Goal: Task Accomplishment & Management: Complete application form

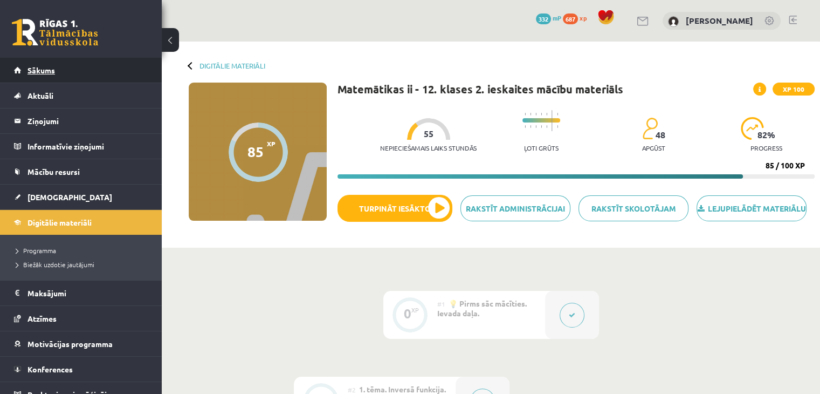
click at [52, 67] on span "Sākums" at bounding box center [42, 70] width 28 height 10
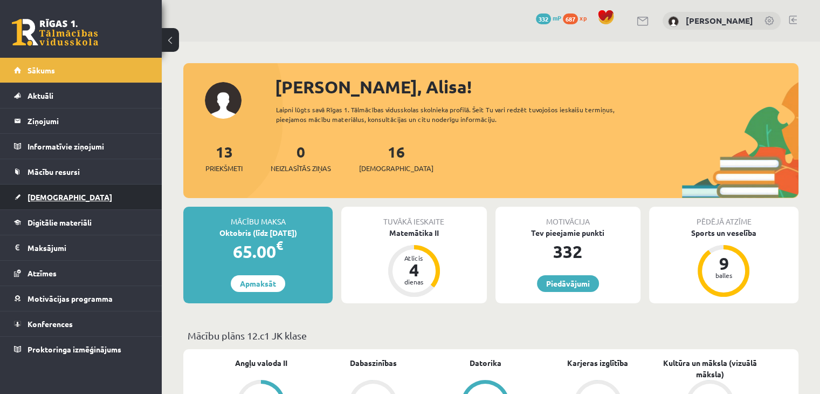
click at [93, 202] on link "[DEMOGRAPHIC_DATA]" at bounding box center [81, 196] width 134 height 25
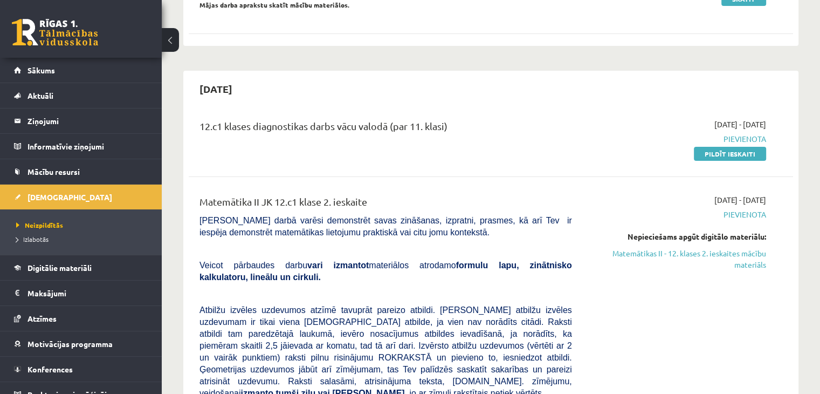
scroll to position [216, 0]
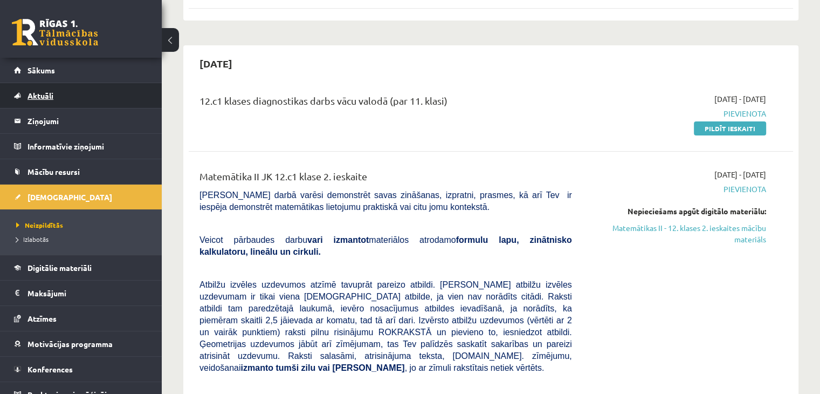
drag, startPoint x: 477, startPoint y: 95, endPoint x: 59, endPoint y: 85, distance: 418.7
click at [435, 89] on div "12.c1 klases diagnostikas darbs vācu valodā (par 11. klasi) 2025-10-01 - 2025-1…" at bounding box center [491, 114] width 605 height 62
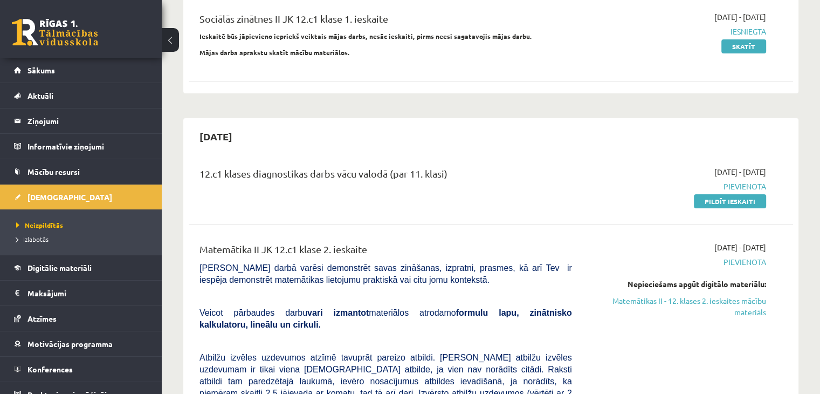
scroll to position [162, 0]
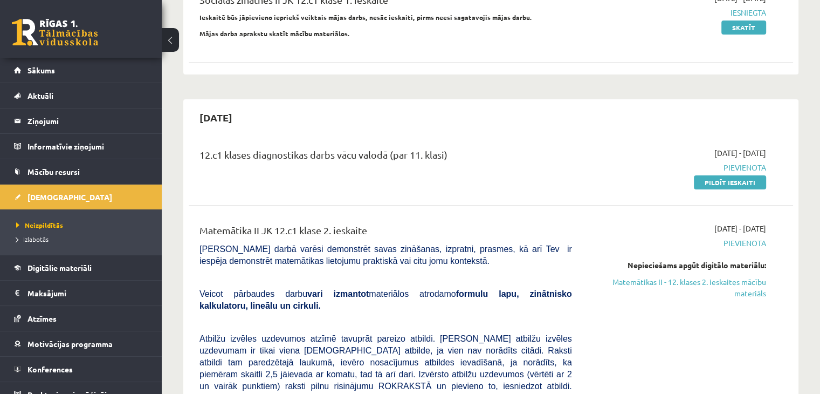
drag, startPoint x: 756, startPoint y: 176, endPoint x: 457, endPoint y: 54, distance: 322.7
click at [756, 176] on link "Pildīt ieskaiti" at bounding box center [730, 182] width 72 height 14
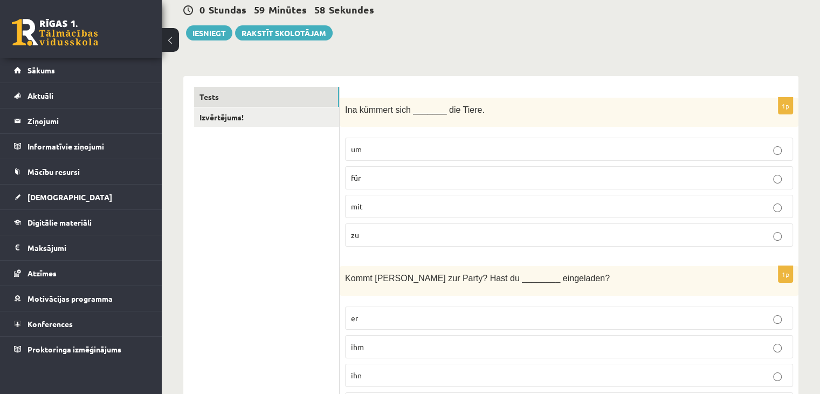
scroll to position [108, 0]
click at [410, 175] on p "für" at bounding box center [569, 176] width 436 height 11
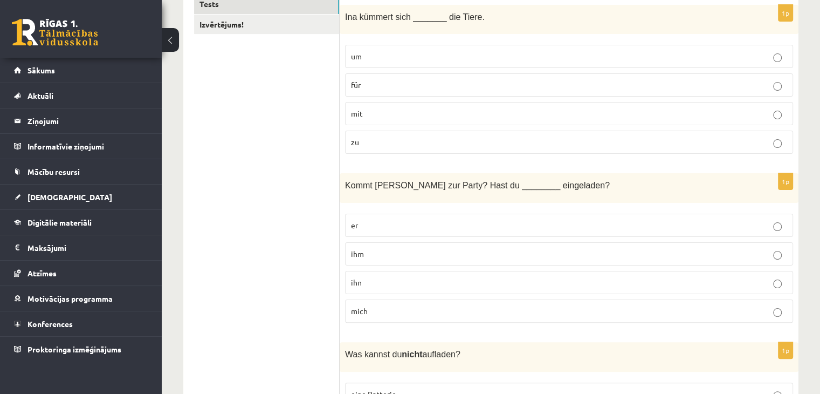
scroll to position [216, 0]
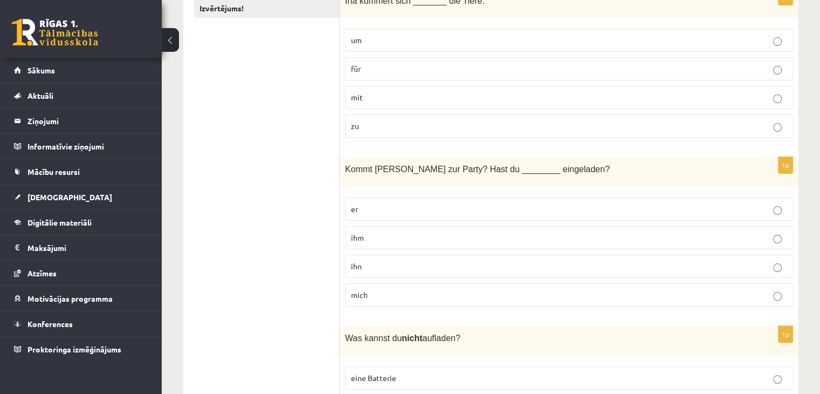
click at [442, 240] on p "ihm" at bounding box center [569, 237] width 436 height 11
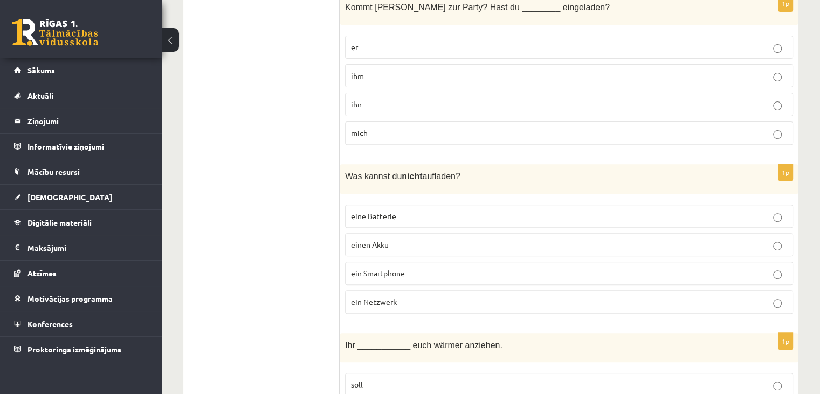
scroll to position [432, 0]
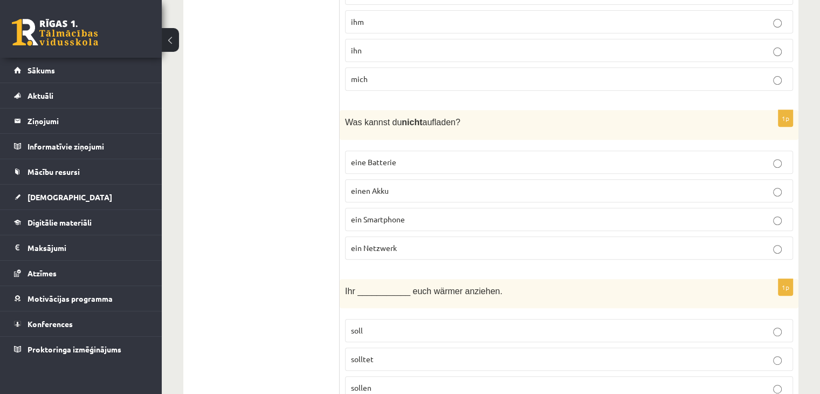
click at [425, 159] on p "eine Batterie" at bounding box center [569, 161] width 436 height 11
click at [416, 216] on p "ein Smartphone" at bounding box center [569, 219] width 436 height 11
click at [449, 180] on label "einen Akku" at bounding box center [569, 190] width 448 height 23
click at [483, 248] on p "ein Netzwerk" at bounding box center [569, 247] width 436 height 11
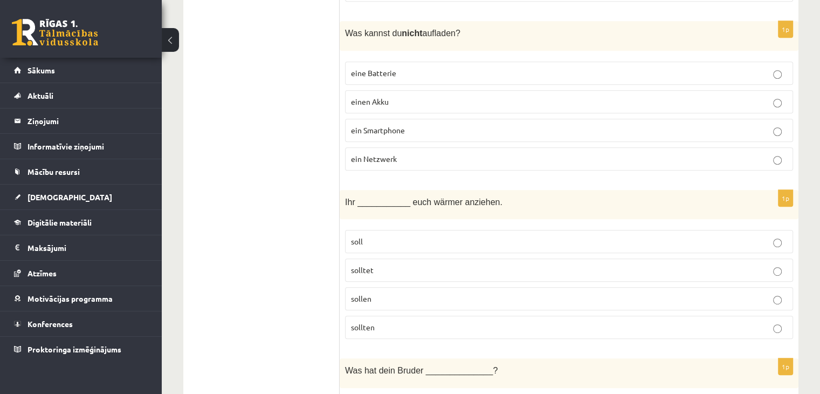
scroll to position [593, 0]
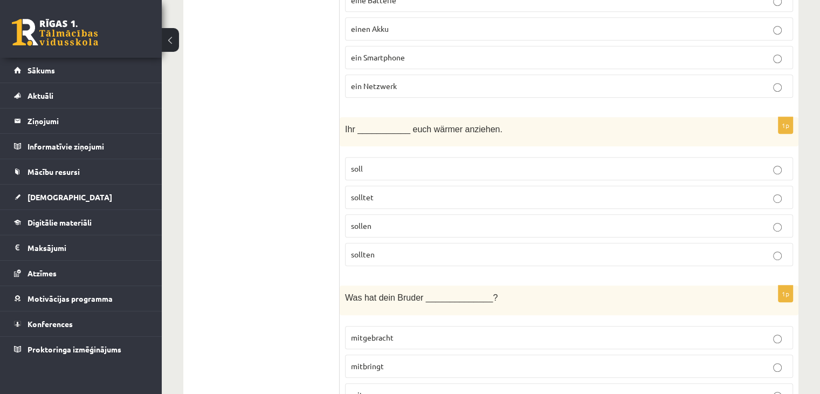
click at [435, 197] on p "solltet" at bounding box center [569, 196] width 436 height 11
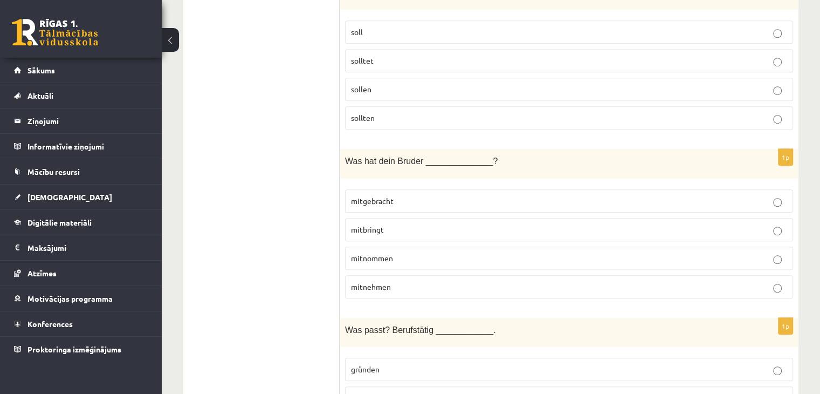
scroll to position [755, 0]
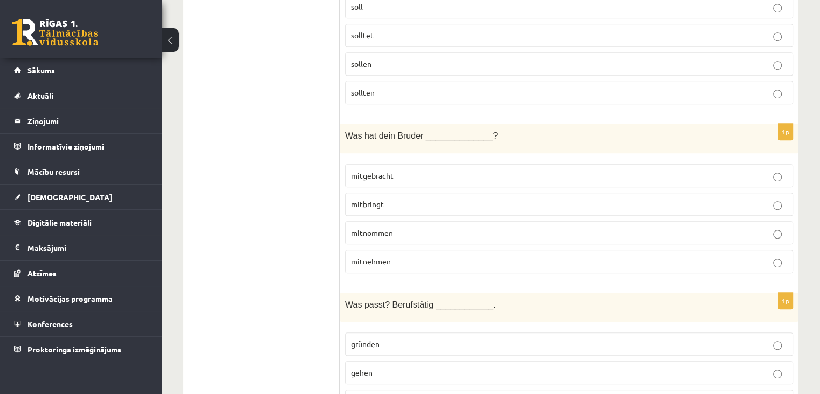
click at [417, 170] on p "mitgebracht" at bounding box center [569, 175] width 436 height 11
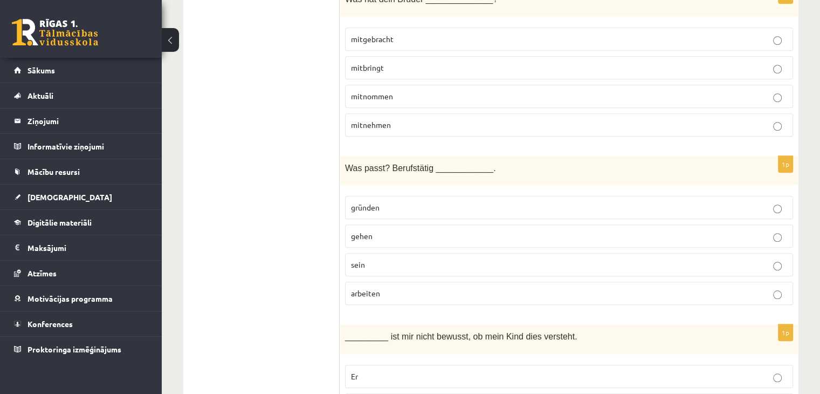
scroll to position [917, 0]
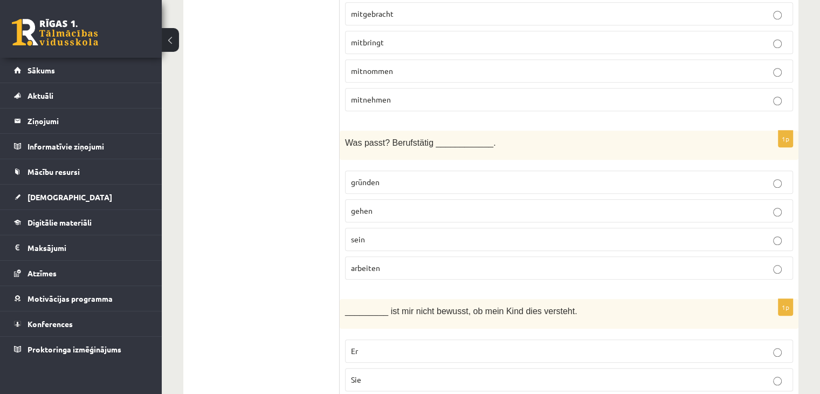
click at [370, 240] on label "sein" at bounding box center [569, 239] width 448 height 23
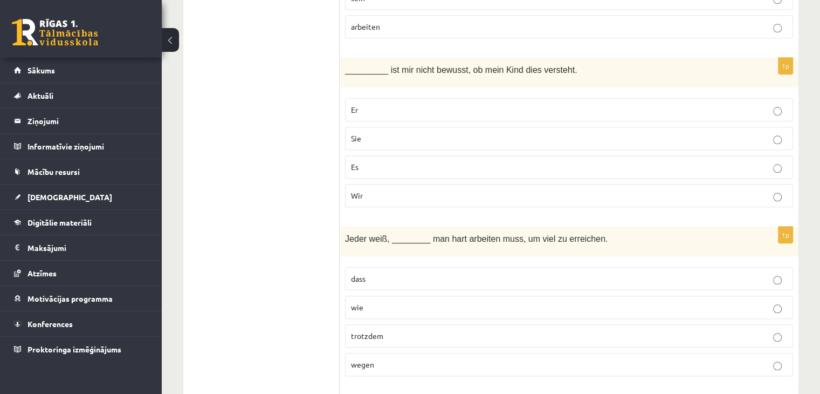
scroll to position [1133, 0]
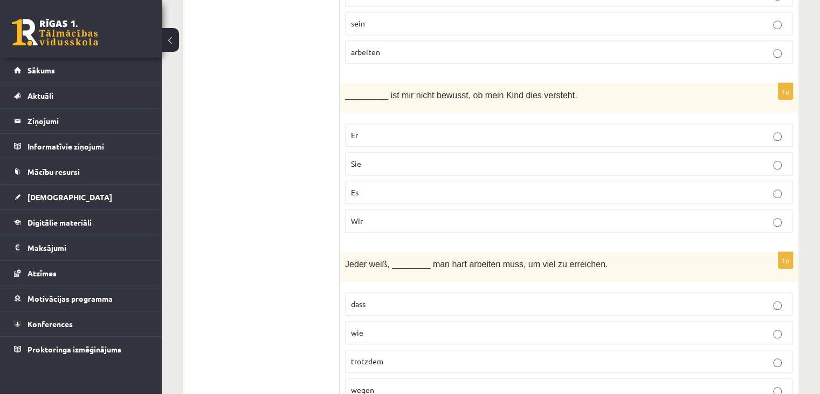
click at [366, 187] on p "Es" at bounding box center [569, 192] width 436 height 11
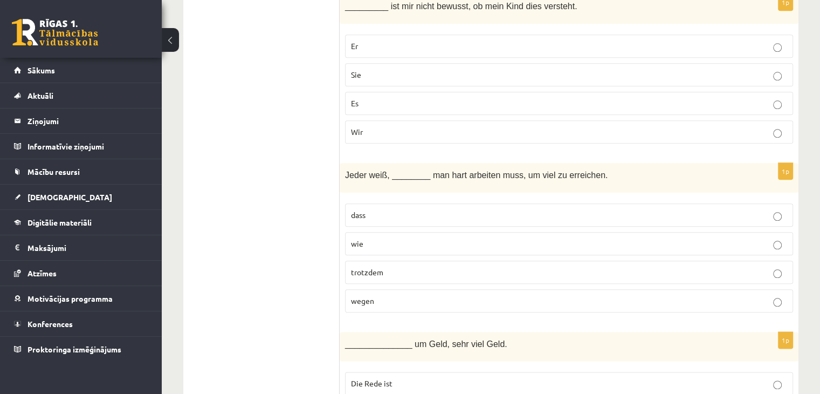
scroll to position [1241, 0]
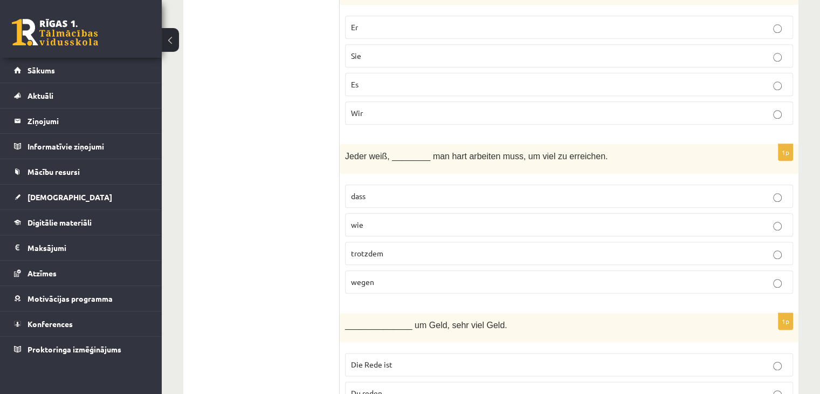
click at [387, 193] on p "dass" at bounding box center [569, 195] width 436 height 11
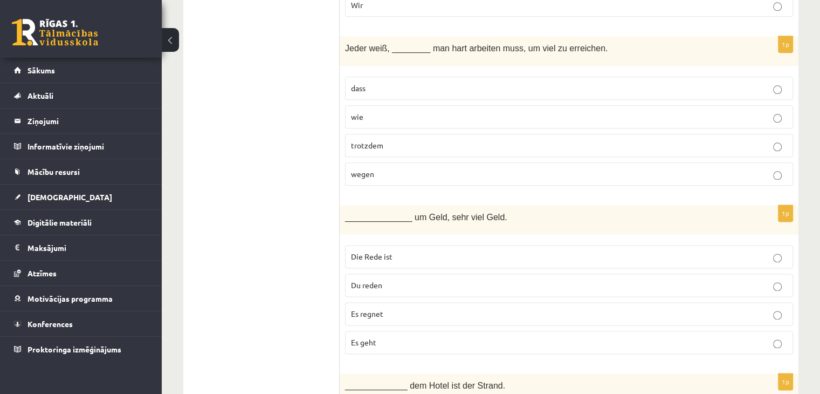
scroll to position [1402, 0]
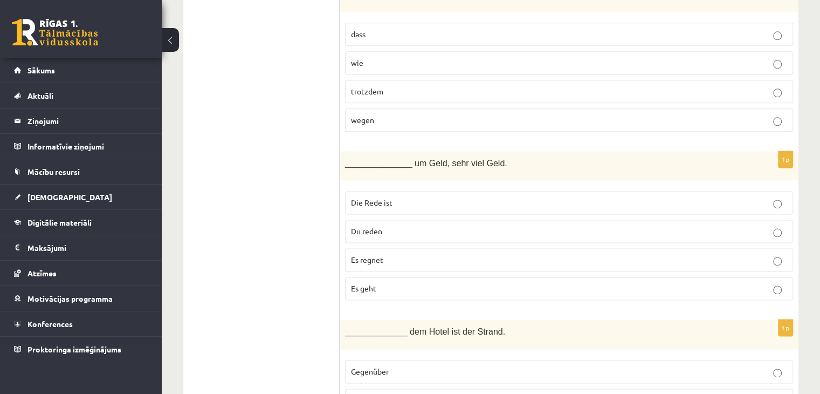
click at [408, 254] on p "Es regnet" at bounding box center [569, 259] width 436 height 11
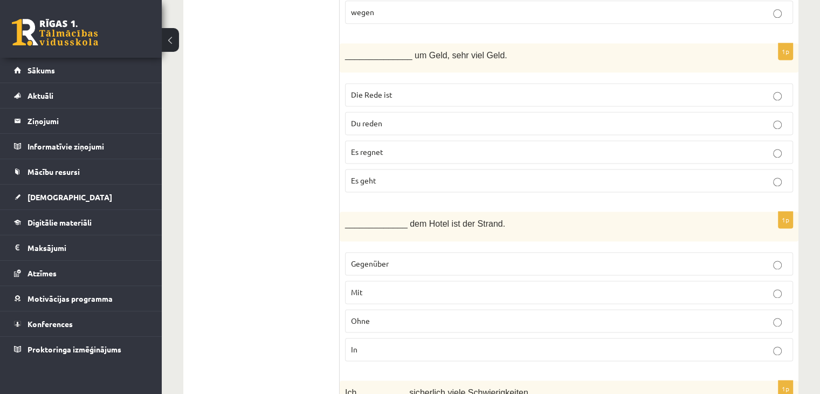
scroll to position [1564, 0]
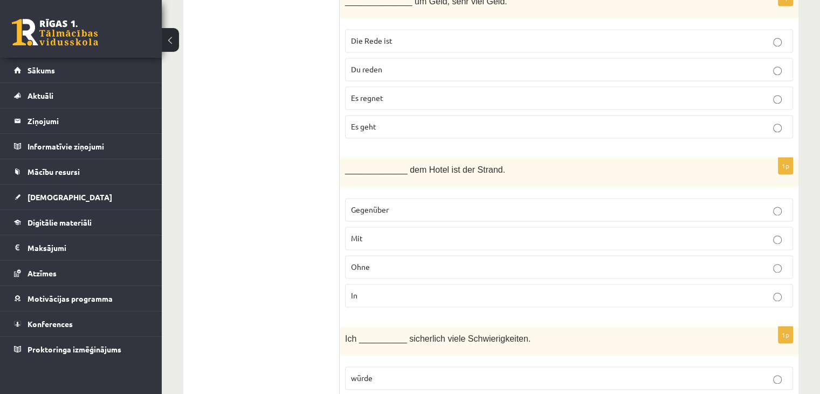
click at [513, 204] on p "Gegenüber" at bounding box center [569, 209] width 436 height 11
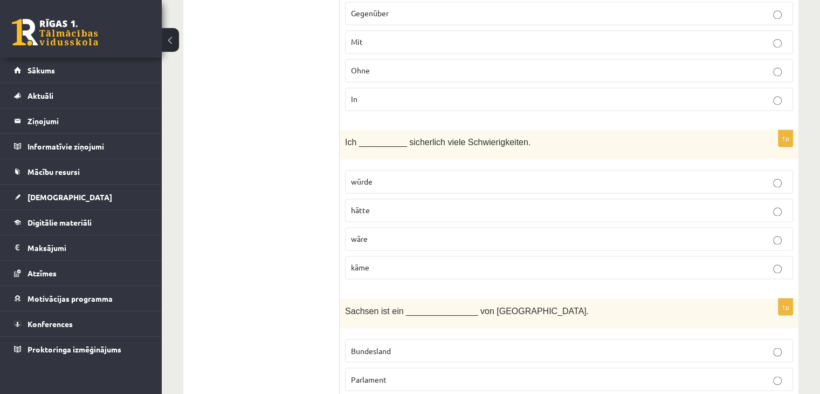
scroll to position [1780, 0]
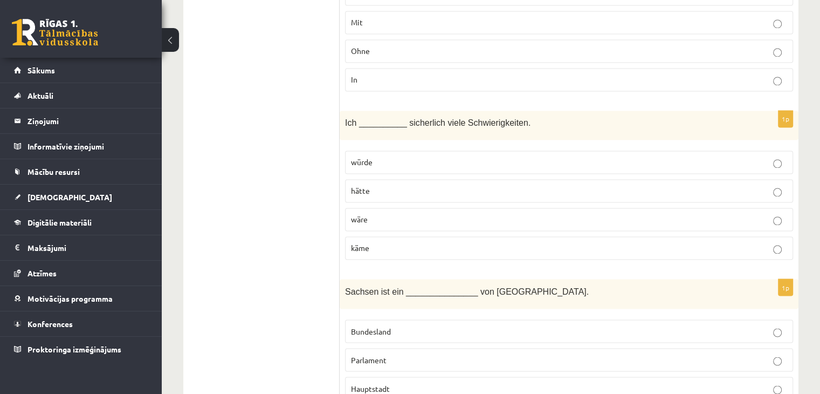
click at [371, 188] on label "hätte" at bounding box center [569, 190] width 448 height 23
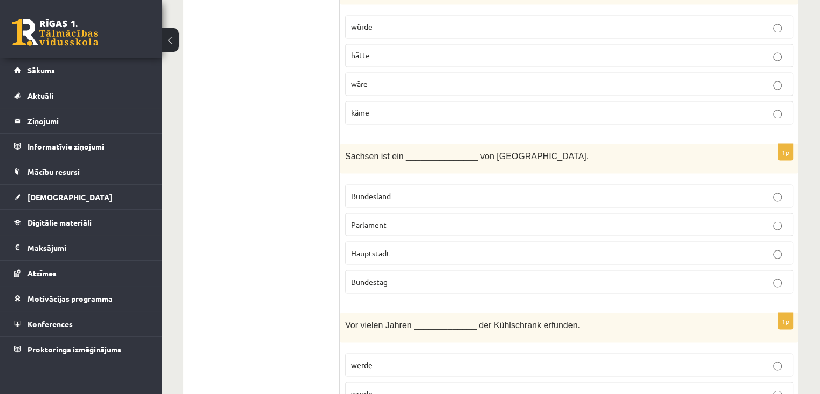
scroll to position [1942, 0]
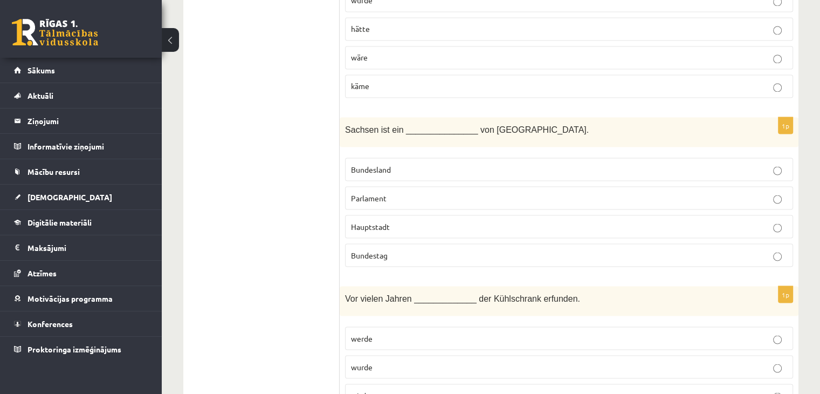
click at [391, 165] on label "Bundesland" at bounding box center [569, 169] width 448 height 23
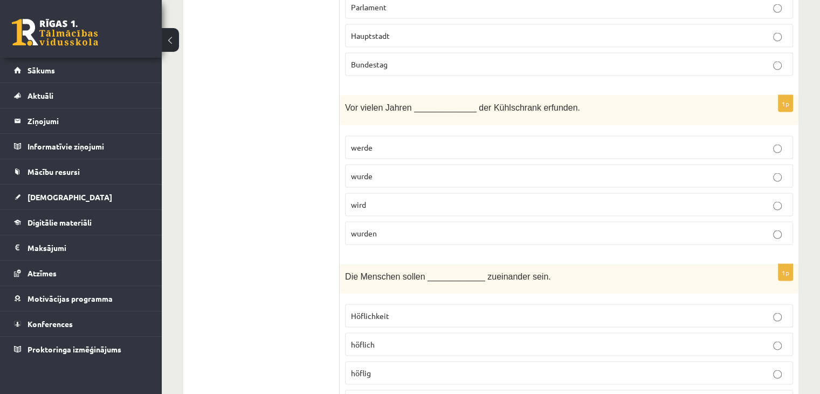
scroll to position [2158, 0]
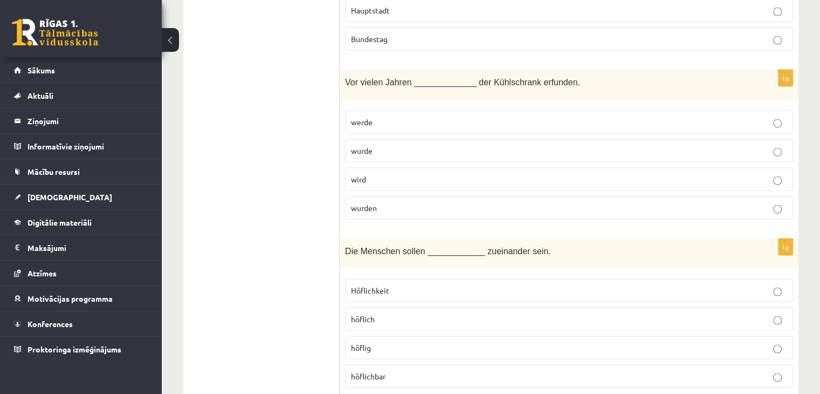
click at [367, 174] on p "wird" at bounding box center [569, 179] width 436 height 11
click at [146, 161] on link "Mācību resursi" at bounding box center [81, 171] width 134 height 25
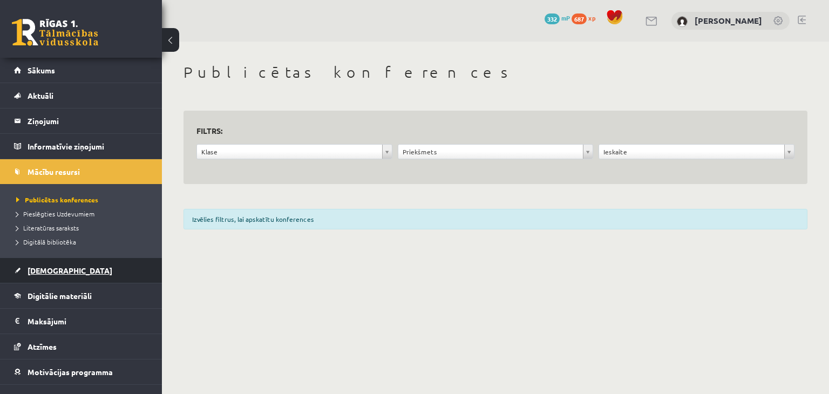
click at [65, 276] on link "[DEMOGRAPHIC_DATA]" at bounding box center [81, 270] width 134 height 25
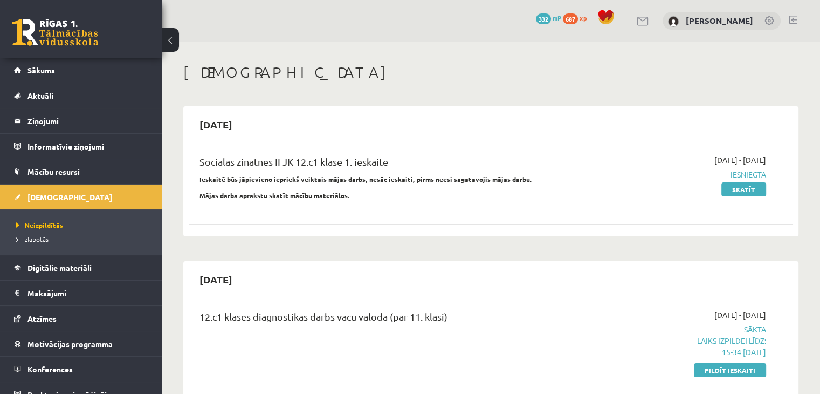
drag, startPoint x: 714, startPoint y: 374, endPoint x: 457, endPoint y: 54, distance: 409.7
click at [714, 374] on link "Pildīt ieskaiti" at bounding box center [730, 370] width 72 height 14
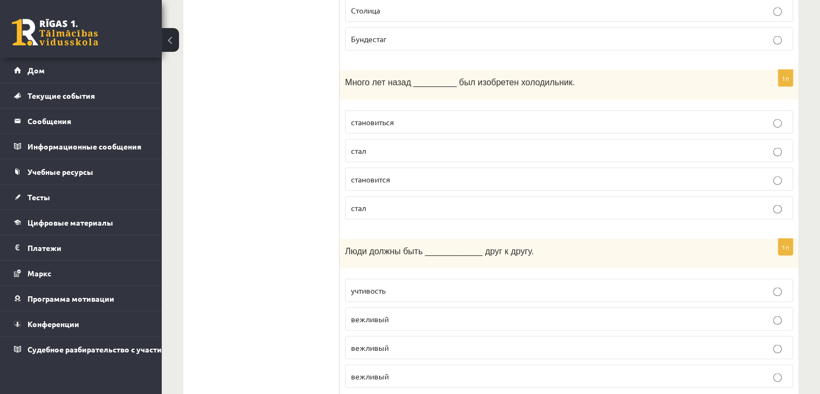
scroll to position [2158, 0]
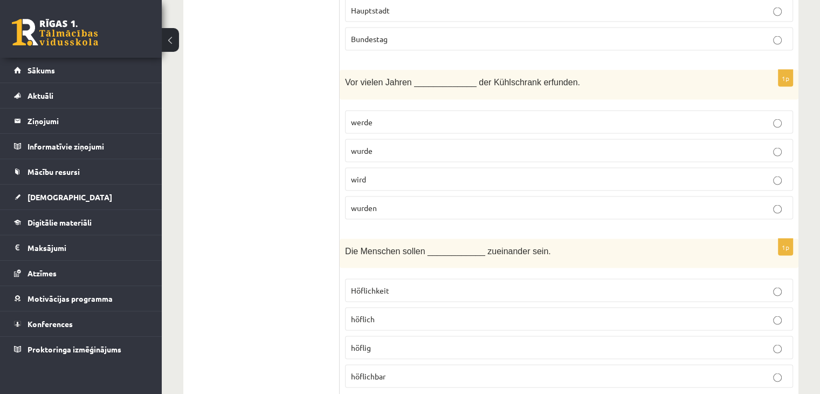
click at [443, 78] on div "Vor vielen Jahren _____________ der Kühlschrank erfunden." at bounding box center [569, 85] width 459 height 30
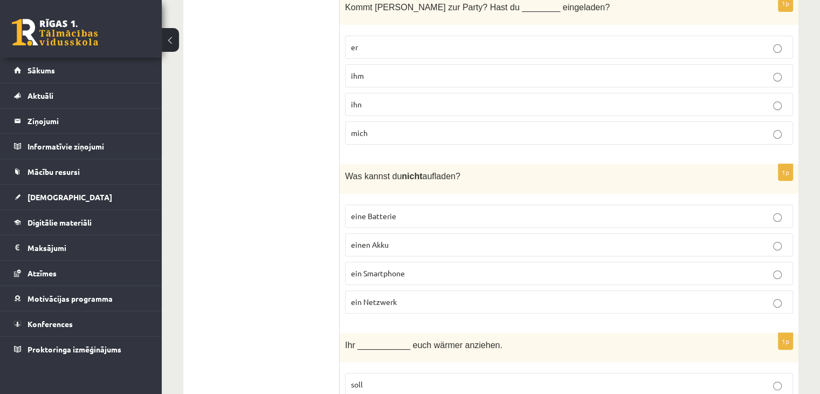
scroll to position [162, 0]
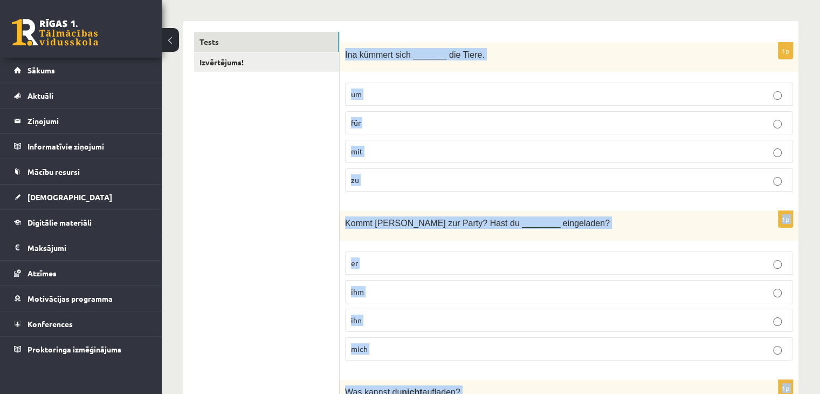
drag, startPoint x: 798, startPoint y: 240, endPoint x: 345, endPoint y: 41, distance: 494.9
copy form "Ina kümmert sich _______ die Tiere. um für mit zu 1p Kommt Peter zur Party? Has…"
click at [538, 63] on div "Ina kümmert sich _______ die Tiere." at bounding box center [569, 58] width 459 height 30
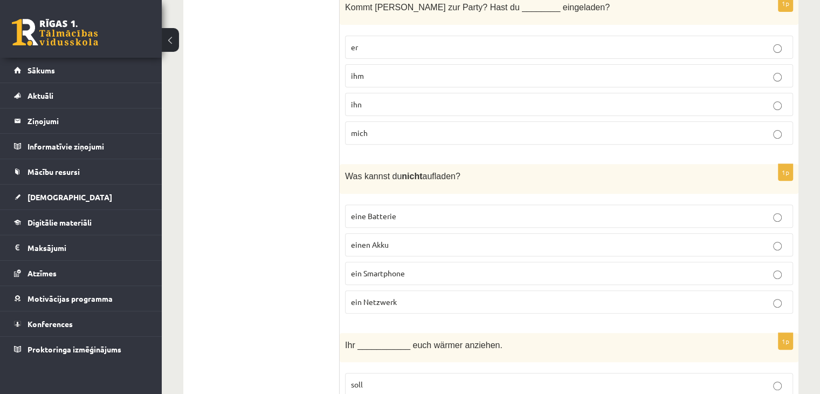
scroll to position [324, 0]
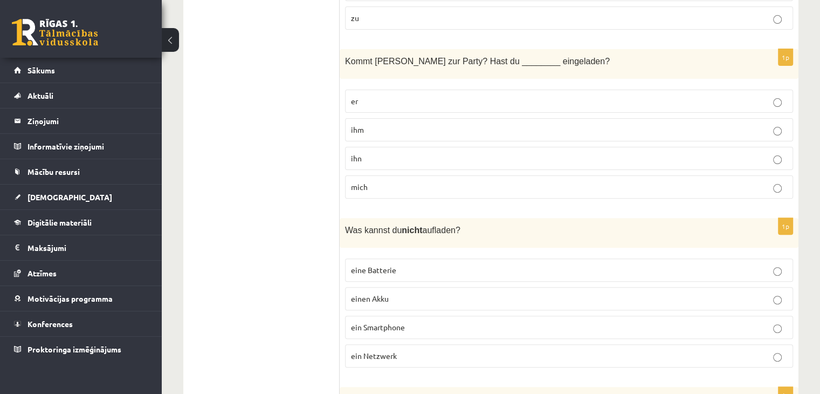
click at [470, 149] on label "ihn" at bounding box center [569, 158] width 448 height 23
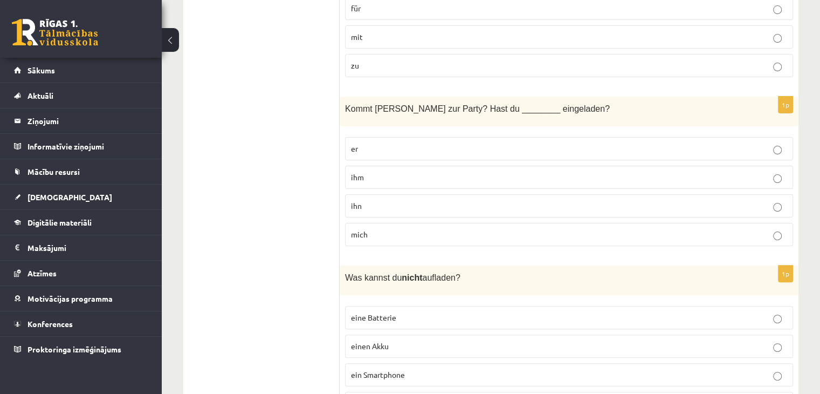
scroll to position [216, 0]
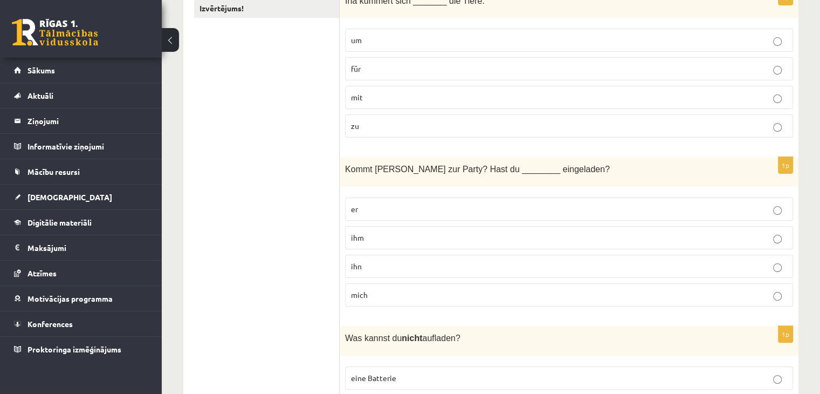
click at [417, 39] on p "um" at bounding box center [569, 40] width 436 height 11
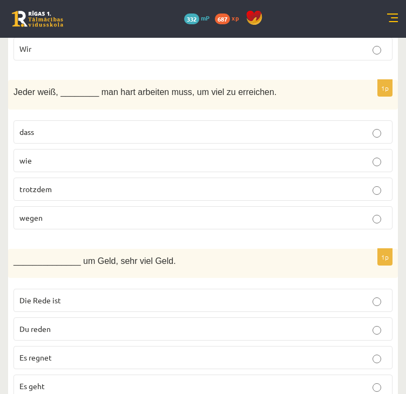
scroll to position [1348, 0]
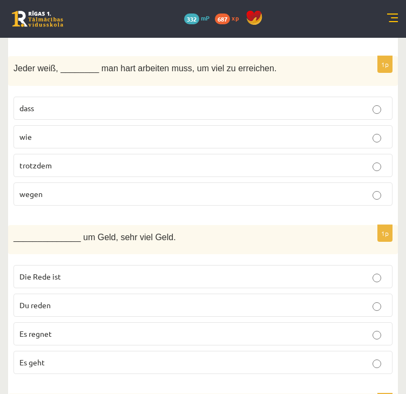
click at [125, 271] on p "Die Rede ist" at bounding box center [202, 276] width 367 height 11
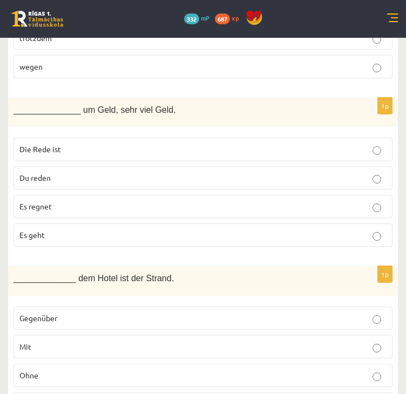
scroll to position [1510, 0]
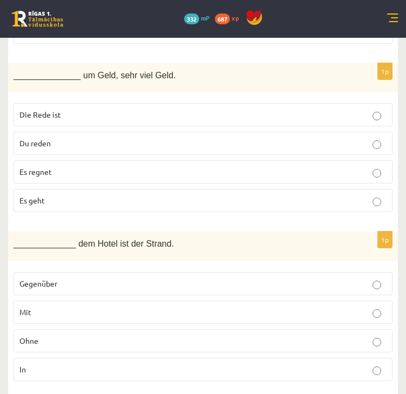
click at [233, 237] on p "_____________ dem Hotel ist der Strand." at bounding box center [175, 243] width 325 height 12
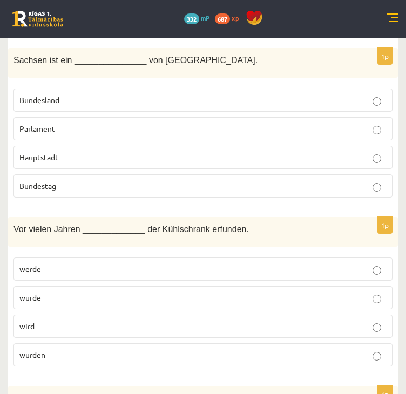
scroll to position [2050, 0]
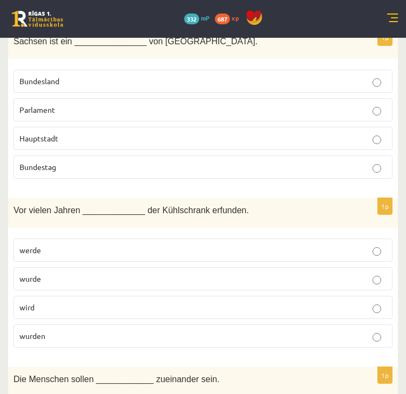
click at [127, 273] on p "wurde" at bounding box center [202, 278] width 367 height 11
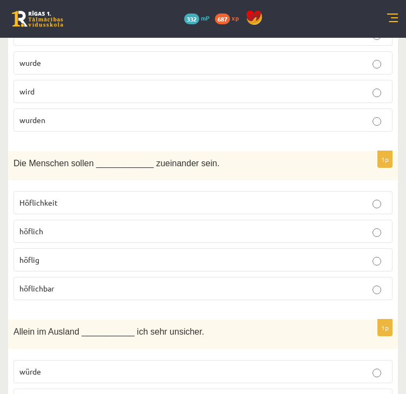
scroll to position [2319, 0]
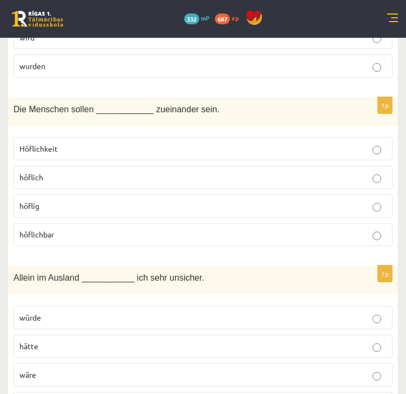
click at [86, 229] on p "höflichbar" at bounding box center [202, 234] width 367 height 11
click at [284, 60] on p "wurden" at bounding box center [202, 65] width 367 height 11
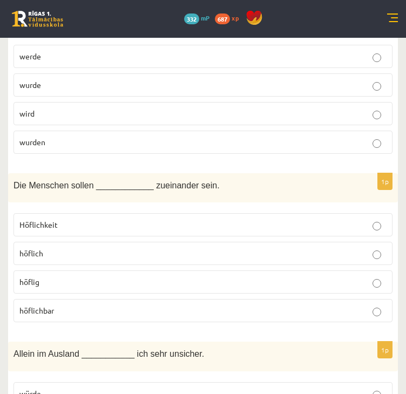
scroll to position [2211, 0]
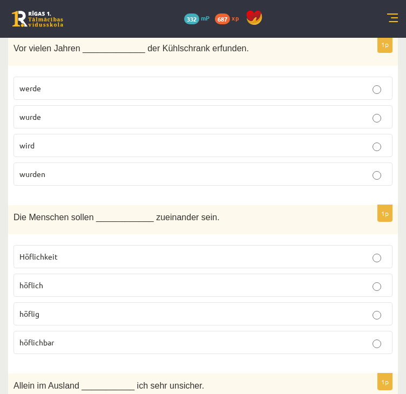
click at [134, 105] on label "wurde" at bounding box center [202, 116] width 379 height 23
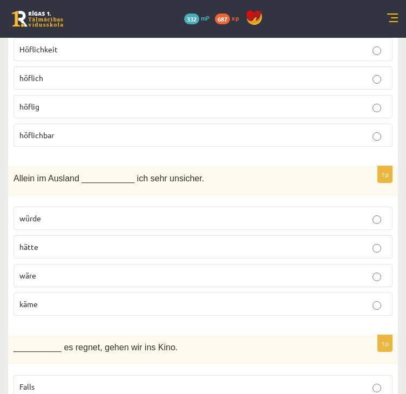
scroll to position [2427, 0]
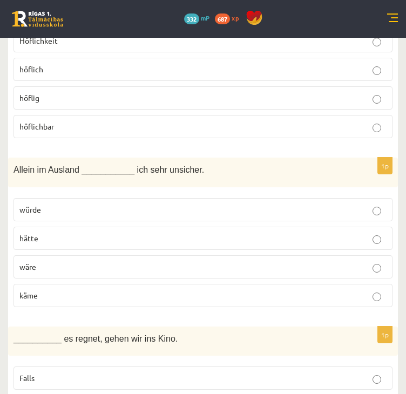
click at [217, 158] on div "Allein im Ausland ___________ ich sehr unsicher." at bounding box center [202, 173] width 389 height 30
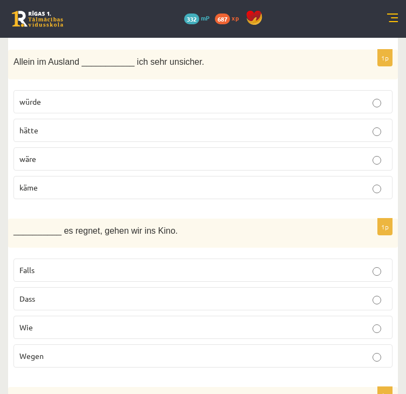
scroll to position [2481, 0]
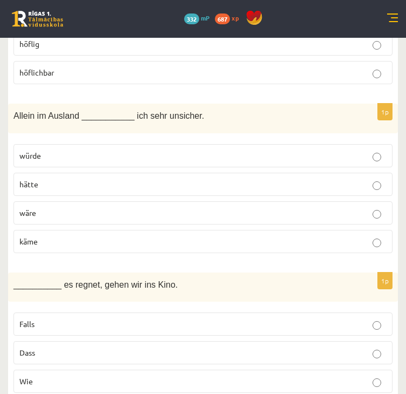
click at [63, 150] on p "würde" at bounding box center [202, 155] width 367 height 11
click at [225, 104] on div "Allein im Ausland ___________ ich sehr unsicher." at bounding box center [202, 119] width 389 height 30
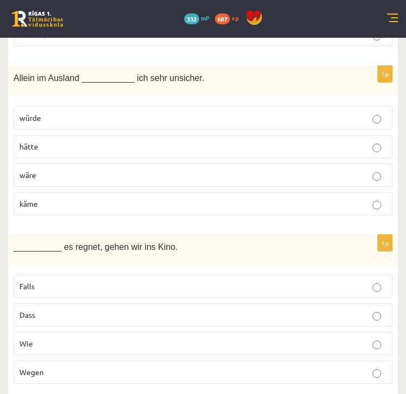
scroll to position [2589, 0]
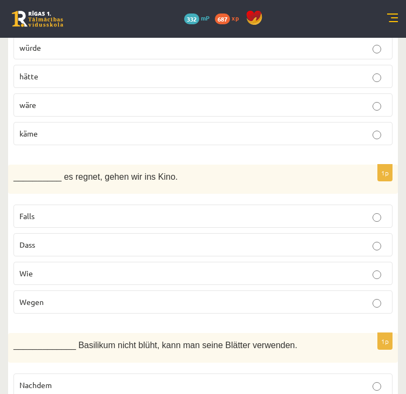
click at [51, 296] on p "Wegen" at bounding box center [202, 301] width 367 height 11
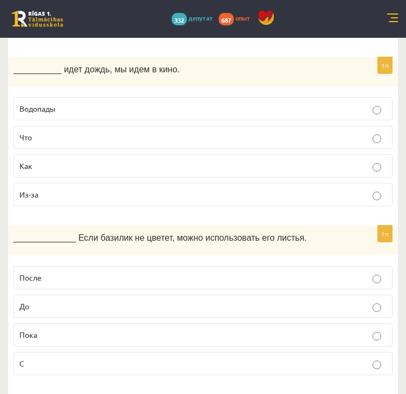
scroll to position [2697, 0]
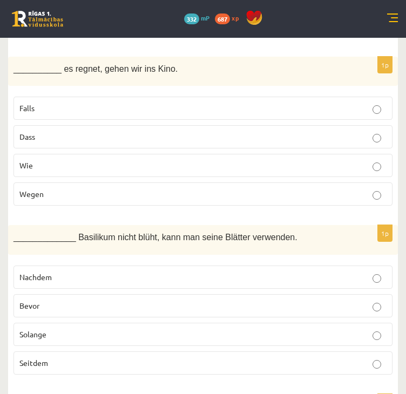
click at [222, 63] on div "__________ es regnet, gehen wir ins Kino." at bounding box center [202, 72] width 389 height 30
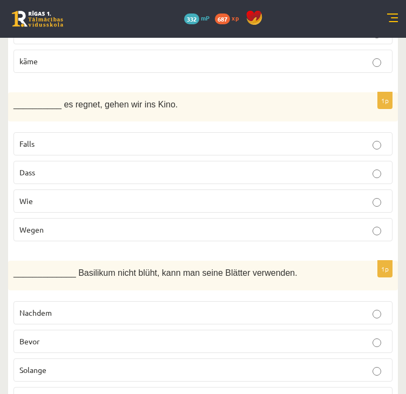
scroll to position [2643, 0]
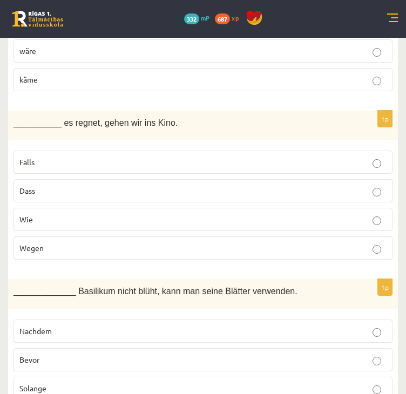
click at [82, 212] on label "Wie" at bounding box center [202, 219] width 379 height 23
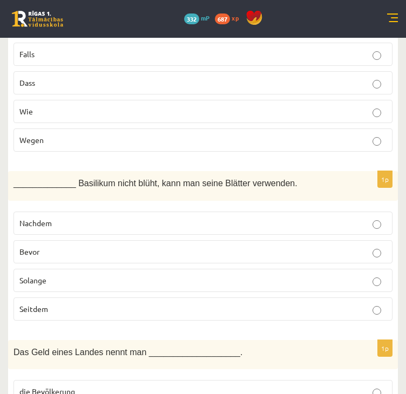
click at [88, 270] on label "Solange" at bounding box center [202, 280] width 379 height 23
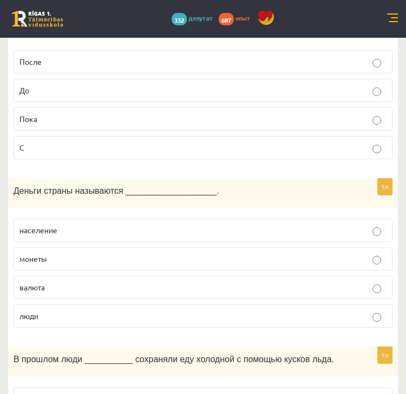
scroll to position [2913, 0]
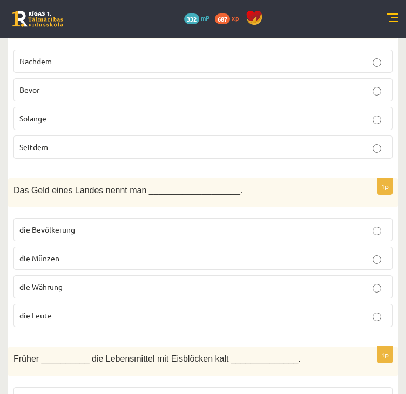
click at [54, 249] on label "die Münzen" at bounding box center [202, 258] width 379 height 23
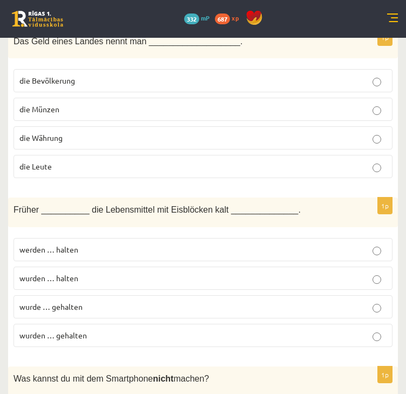
scroll to position [3128, 0]
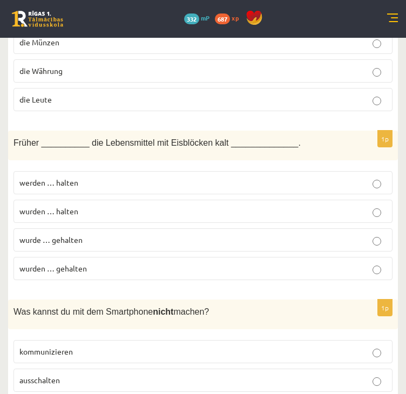
click at [85, 201] on label "wurden … halten" at bounding box center [202, 211] width 379 height 23
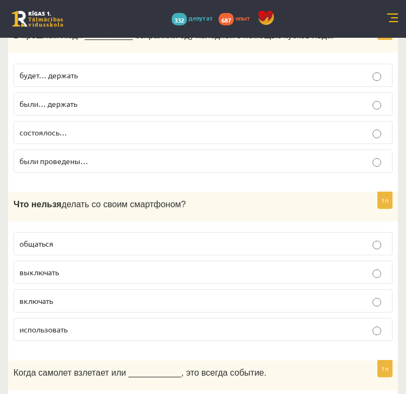
scroll to position [3236, 0]
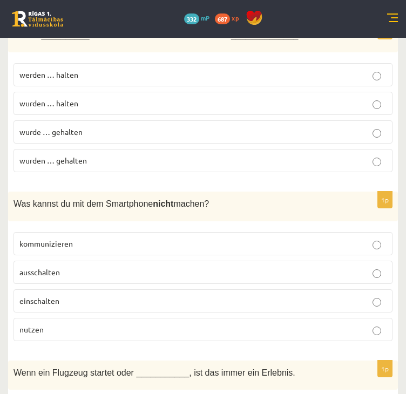
click at [227, 193] on div "Was kannst du mit dem Smartphone nicht machen?" at bounding box center [202, 206] width 389 height 30
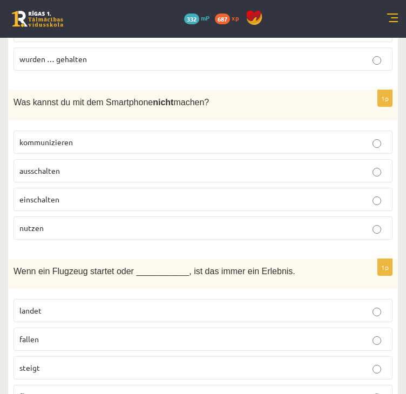
scroll to position [3344, 0]
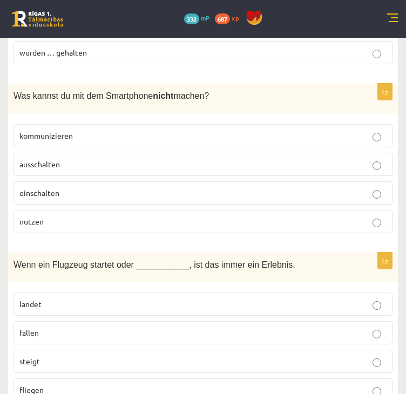
click at [129, 187] on p "einschalten" at bounding box center [202, 192] width 367 height 11
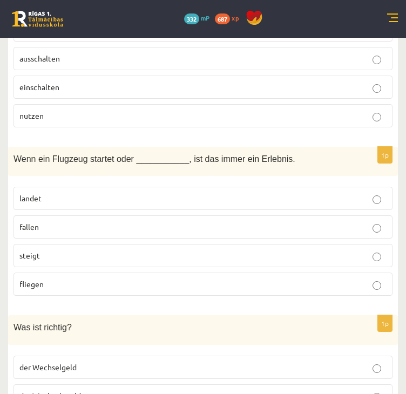
scroll to position [3452, 0]
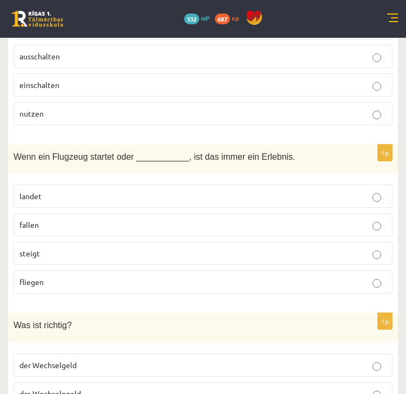
click at [93, 184] on label "landet" at bounding box center [202, 195] width 379 height 23
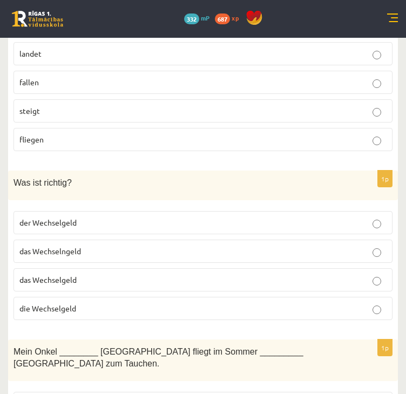
scroll to position [3614, 0]
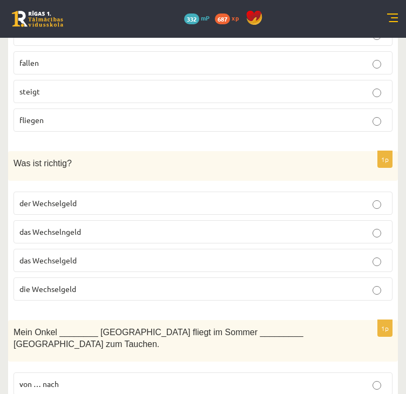
click at [125, 255] on p "das Wechselgeld" at bounding box center [202, 260] width 367 height 11
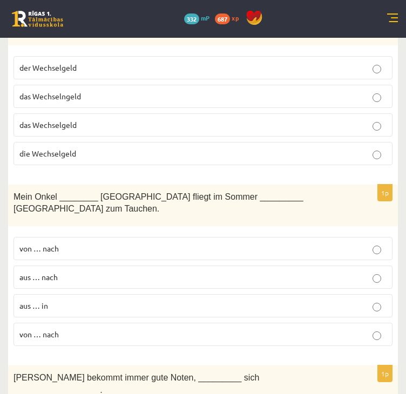
scroll to position [3776, 0]
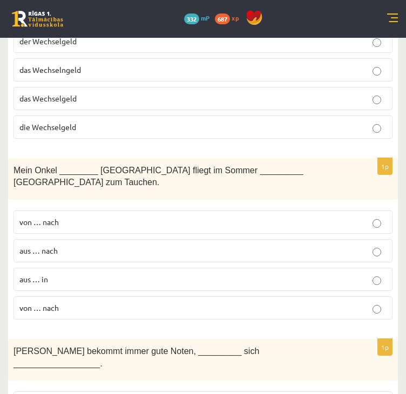
click at [124, 245] on p "aus … nach" at bounding box center [202, 250] width 367 height 11
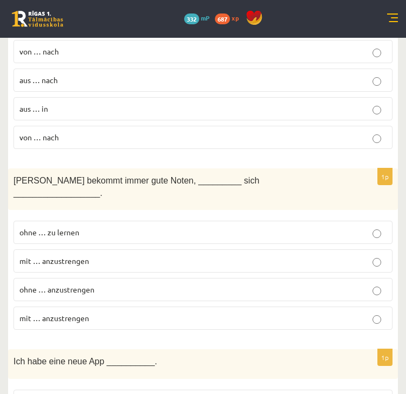
scroll to position [3938, 0]
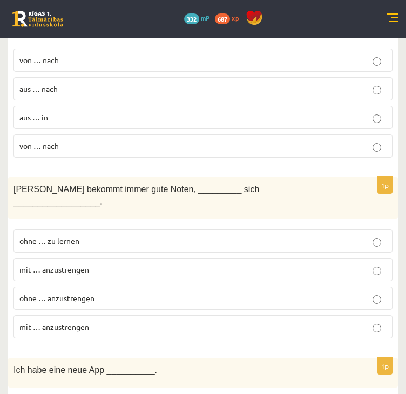
click at [132, 292] on p "ohne … anzustrengen" at bounding box center [202, 297] width 367 height 11
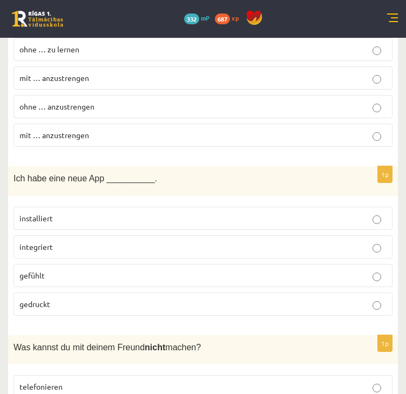
scroll to position [4153, 0]
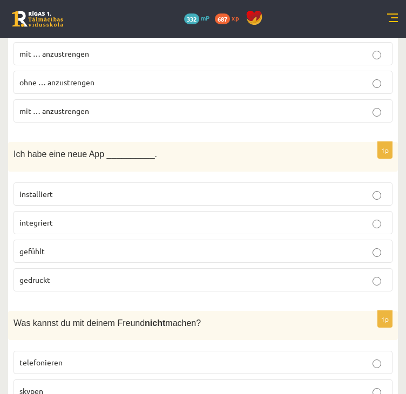
click at [113, 188] on p "installiert" at bounding box center [202, 193] width 367 height 11
click at [135, 245] on p "gefühlt" at bounding box center [202, 250] width 367 height 11
click at [140, 188] on p "installiert" at bounding box center [202, 193] width 367 height 11
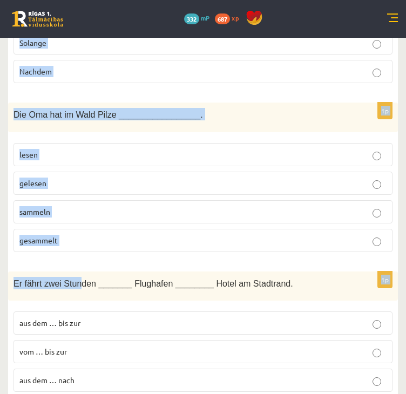
scroll to position [4700, 0]
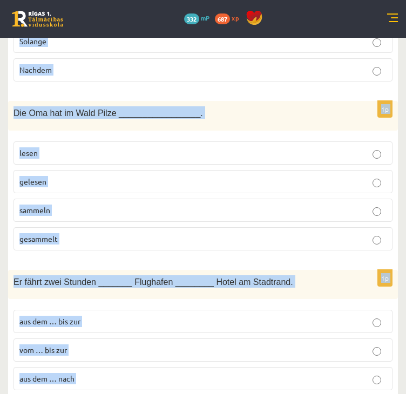
drag, startPoint x: 11, startPoint y: 203, endPoint x: 127, endPoint y: 376, distance: 208.1
copy form "Die Menschen sollen ____________ zueinander sein. Höflichkeit höflich höflig hö…"
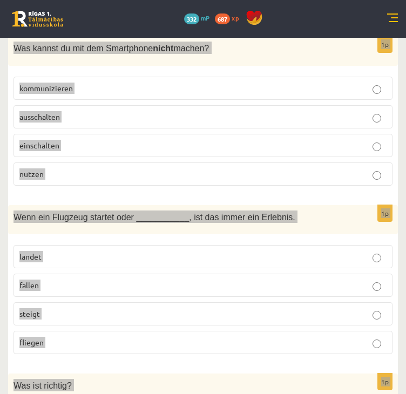
scroll to position [3352, 0]
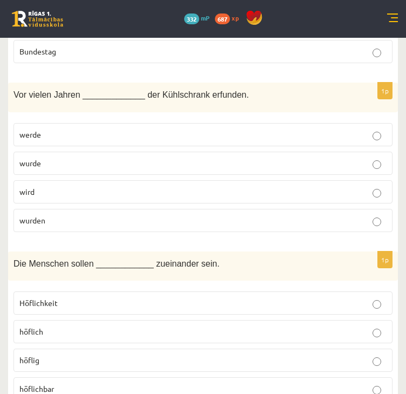
scroll to position [2219, 0]
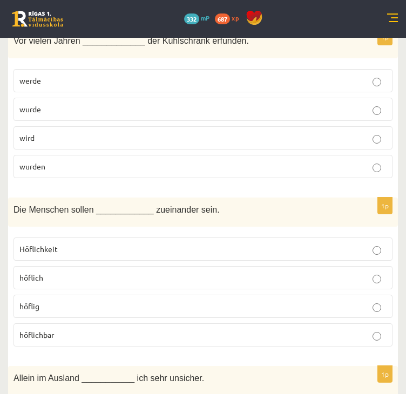
click at [71, 272] on p "höflich" at bounding box center [202, 277] width 367 height 11
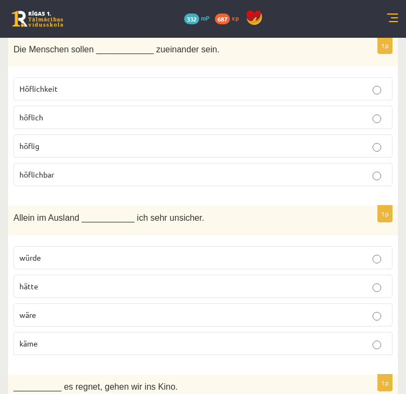
scroll to position [2381, 0]
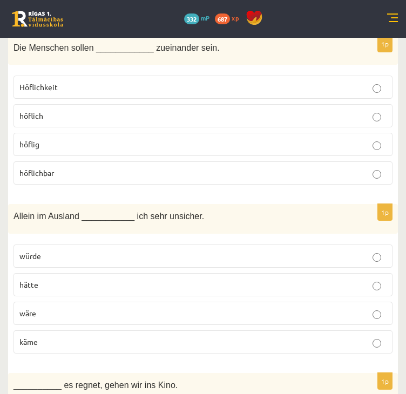
click at [93, 307] on p "wäre" at bounding box center [202, 312] width 367 height 11
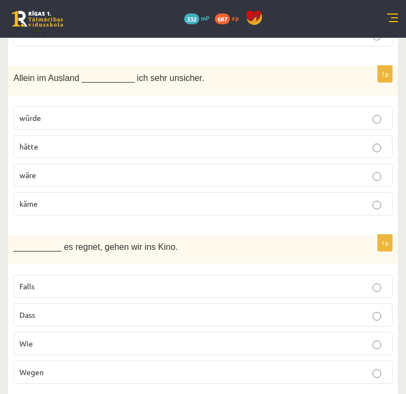
scroll to position [2543, 0]
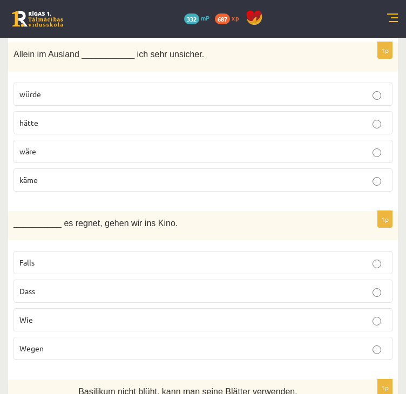
click at [67, 257] on p "Falls" at bounding box center [202, 262] width 367 height 11
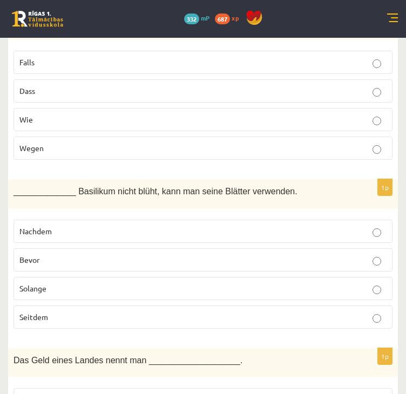
scroll to position [2758, 0]
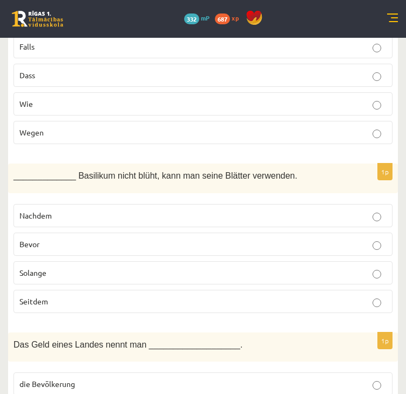
click at [56, 238] on p "Bevor" at bounding box center [202, 243] width 367 height 11
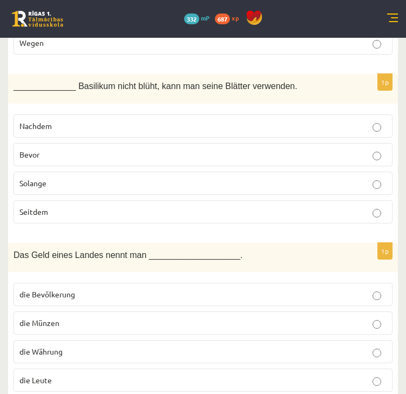
scroll to position [2866, 0]
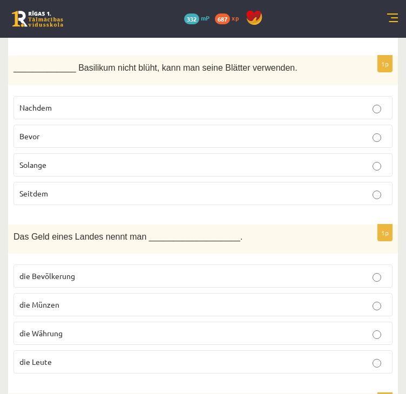
click at [61, 322] on label "die Währung" at bounding box center [202, 332] width 379 height 23
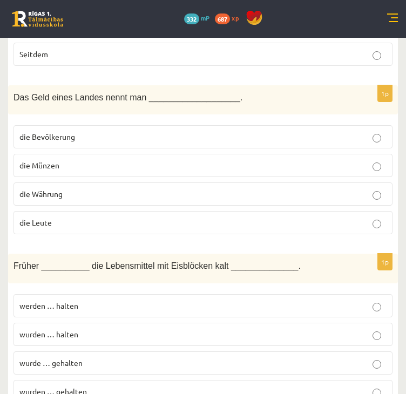
scroll to position [3028, 0]
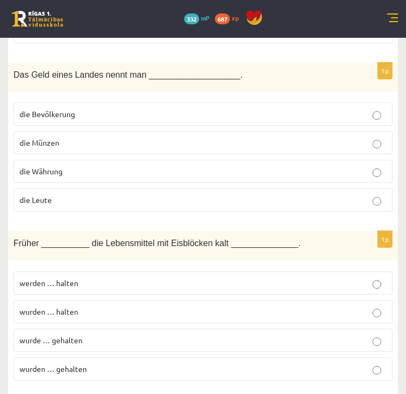
click at [106, 363] on p "wurden … gehalten" at bounding box center [202, 368] width 367 height 11
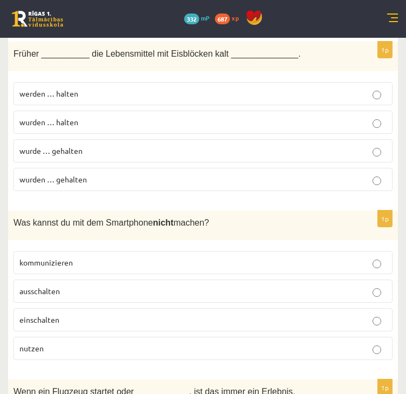
scroll to position [3244, 0]
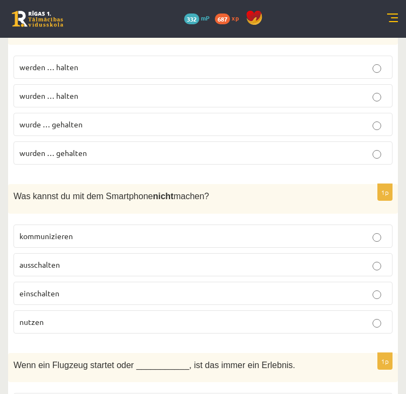
click at [60, 259] on p "ausschalten" at bounding box center [202, 264] width 367 height 11
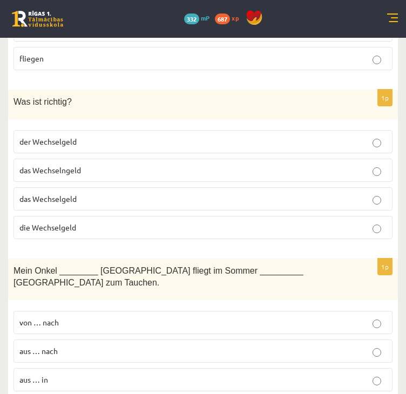
scroll to position [3729, 0]
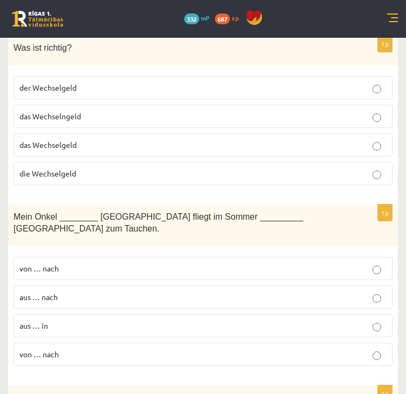
click at [99, 263] on p "von … nach" at bounding box center [202, 268] width 367 height 11
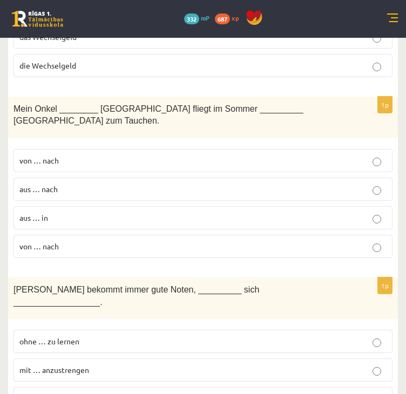
scroll to position [3891, 0]
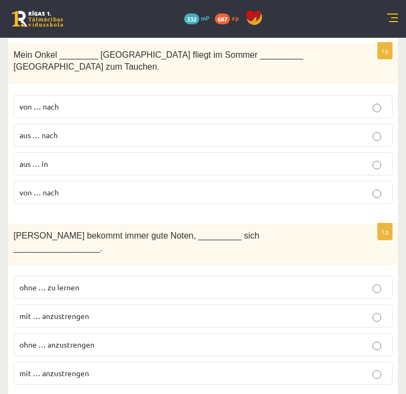
click at [300, 223] on div "Eva bekommt immer gute Noten, _________ sich __________________." at bounding box center [202, 244] width 389 height 42
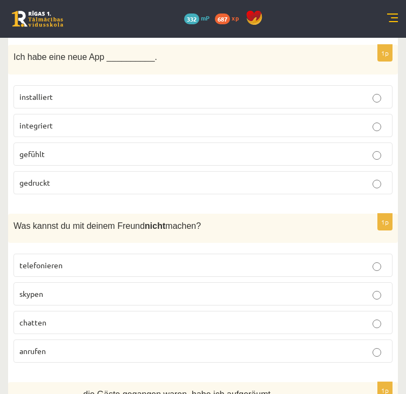
scroll to position [4269, 0]
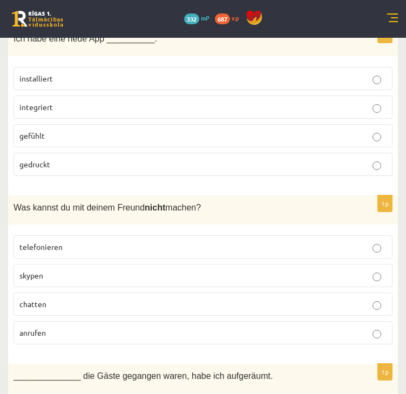
click at [52, 270] on p "skypen" at bounding box center [202, 275] width 367 height 11
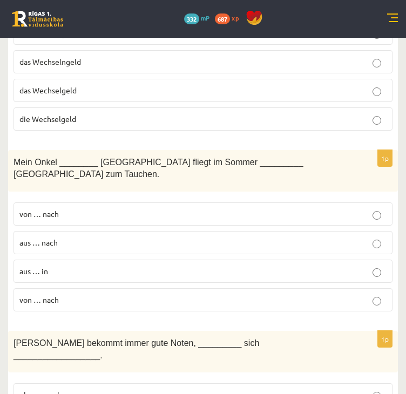
scroll to position [3783, 0]
click at [128, 231] on label "aus … nach" at bounding box center [202, 242] width 379 height 23
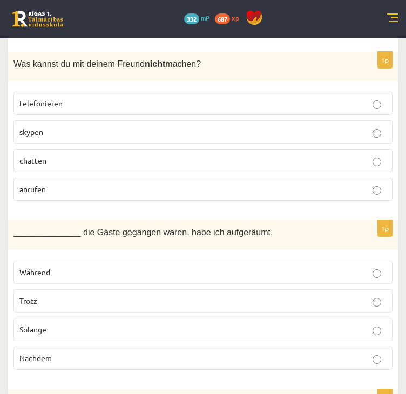
scroll to position [4431, 0]
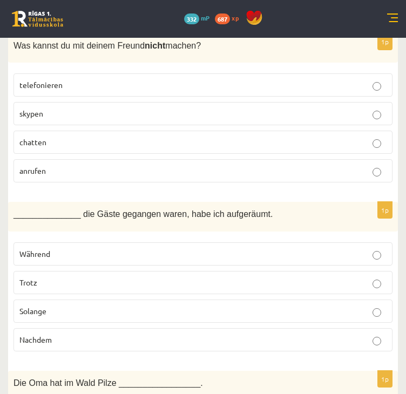
click at [194, 328] on label "Nachdem" at bounding box center [202, 339] width 379 height 23
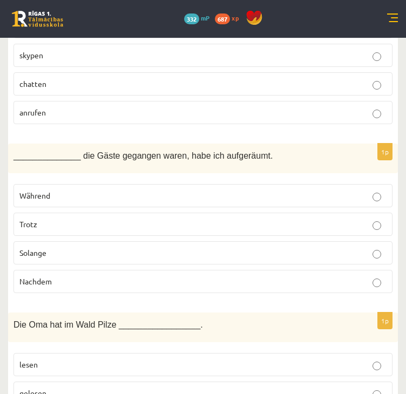
scroll to position [4484, 0]
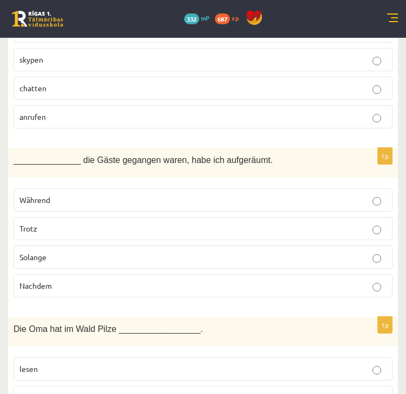
click at [46, 245] on label "Solange" at bounding box center [202, 256] width 379 height 23
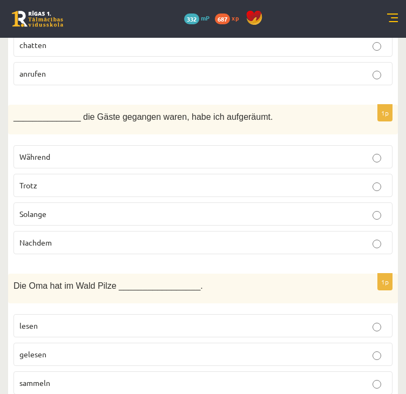
scroll to position [4592, 0]
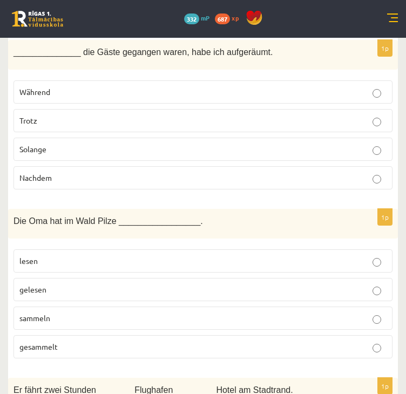
click at [54, 307] on fieldset "lesen gelesen sammeln gesammelt" at bounding box center [202, 303] width 379 height 118
click at [65, 341] on p "gesammelt" at bounding box center [202, 346] width 367 height 11
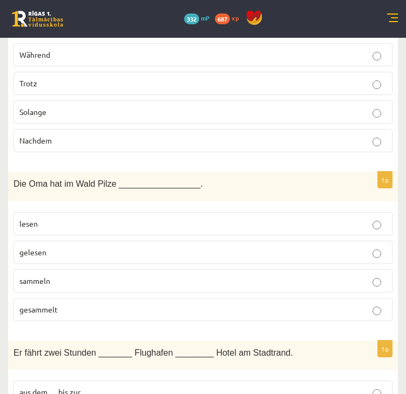
scroll to position [4700, 0]
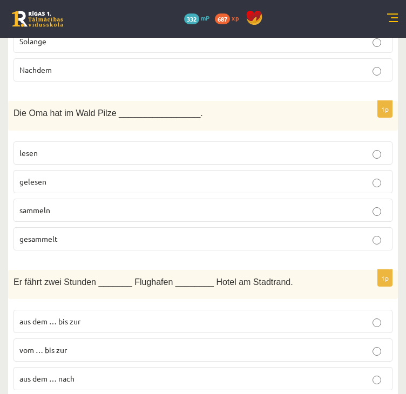
click at [121, 341] on fieldset "aus dem … bis zur vom … bis zur aus dem … nach vom … bis zum" at bounding box center [202, 363] width 379 height 118
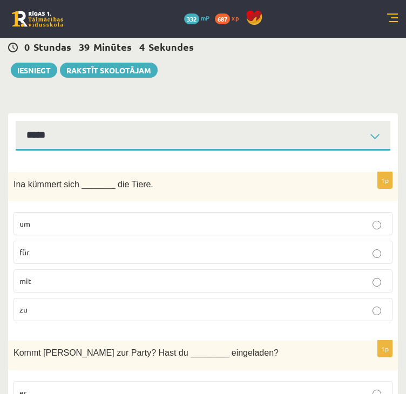
scroll to position [0, 0]
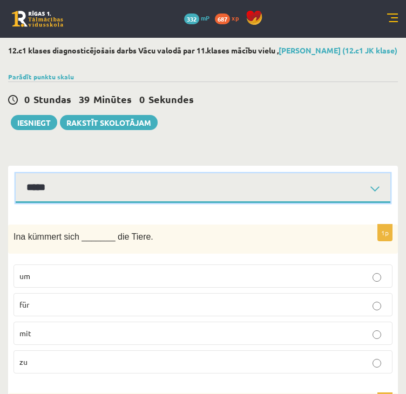
click at [181, 190] on select "**********" at bounding box center [203, 188] width 374 height 30
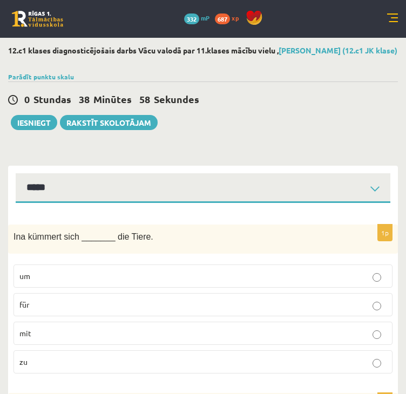
click at [39, 123] on button "Iesniegt" at bounding box center [34, 122] width 46 height 15
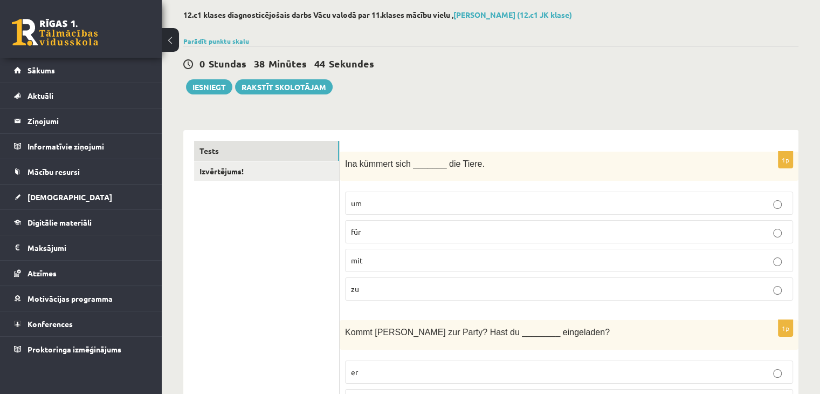
scroll to position [53, 0]
click at [318, 172] on link "Izvērtējums!" at bounding box center [266, 171] width 145 height 20
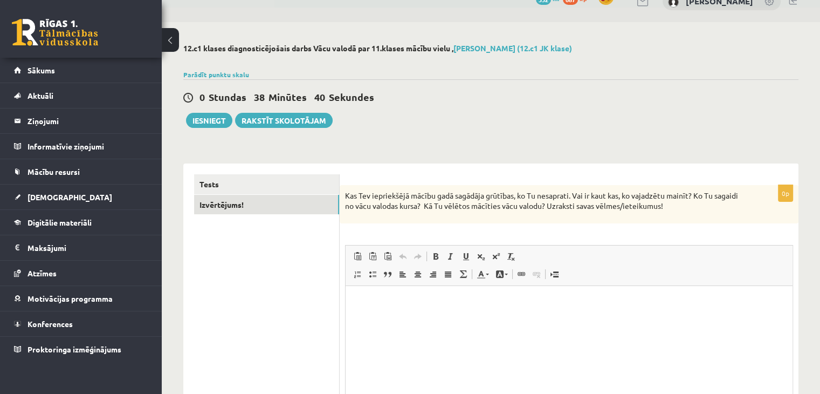
scroll to position [0, 0]
click at [207, 121] on button "Iesniegt" at bounding box center [209, 120] width 46 height 15
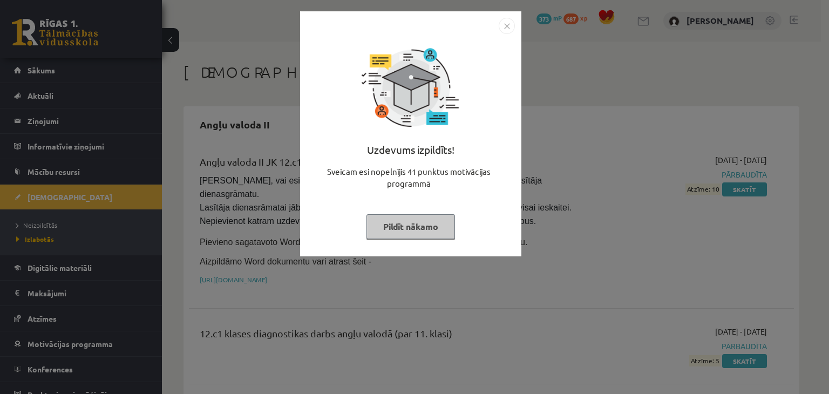
click at [505, 20] on img "Close" at bounding box center [506, 26] width 16 height 16
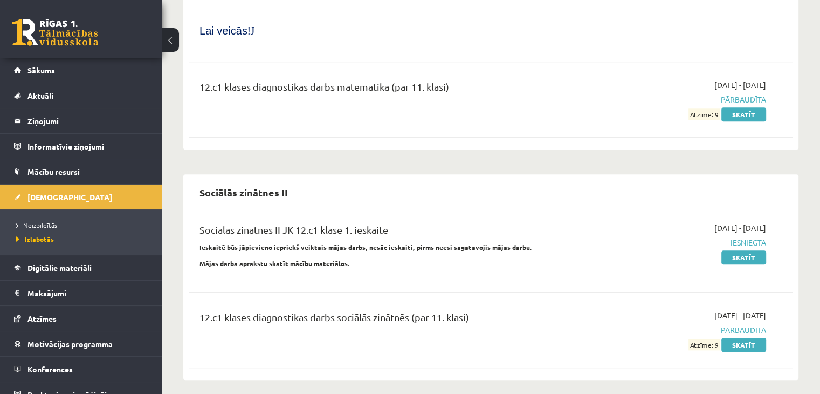
scroll to position [1195, 0]
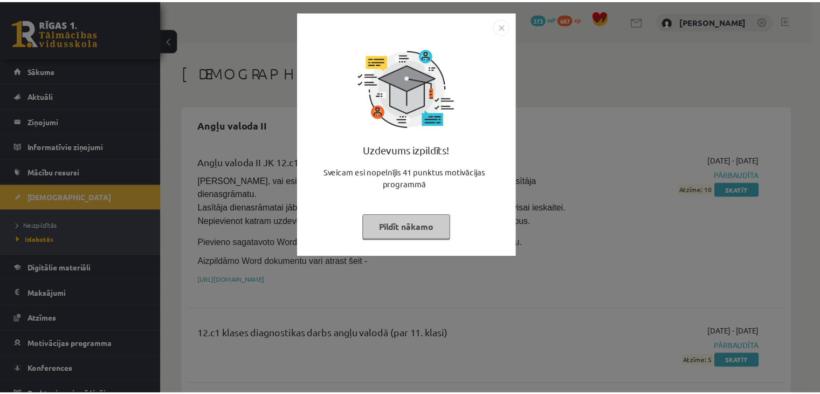
scroll to position [1195, 0]
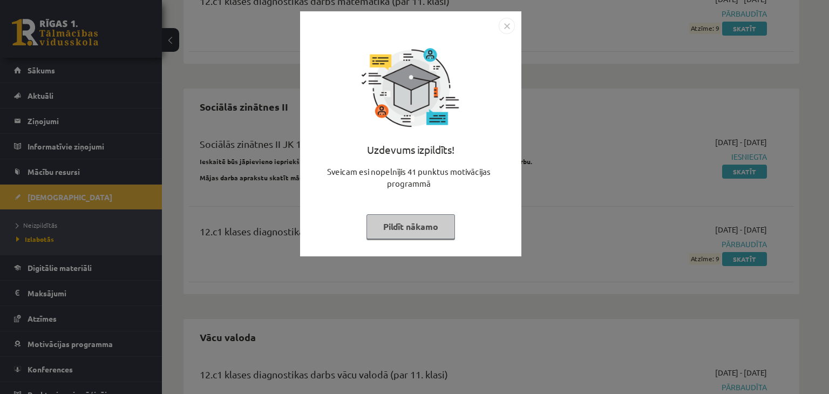
click at [511, 26] on img "Close" at bounding box center [506, 26] width 16 height 16
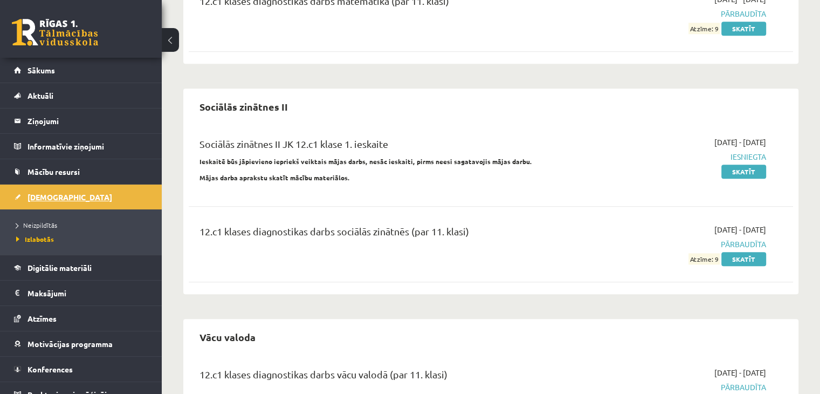
click at [60, 201] on link "[DEMOGRAPHIC_DATA]" at bounding box center [81, 196] width 134 height 25
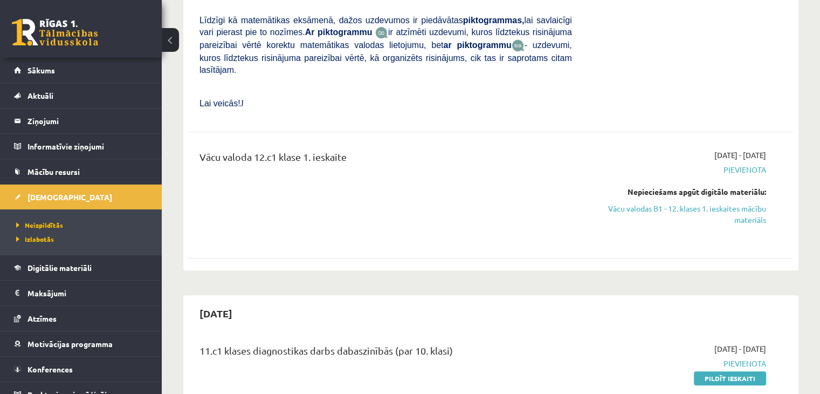
scroll to position [576, 0]
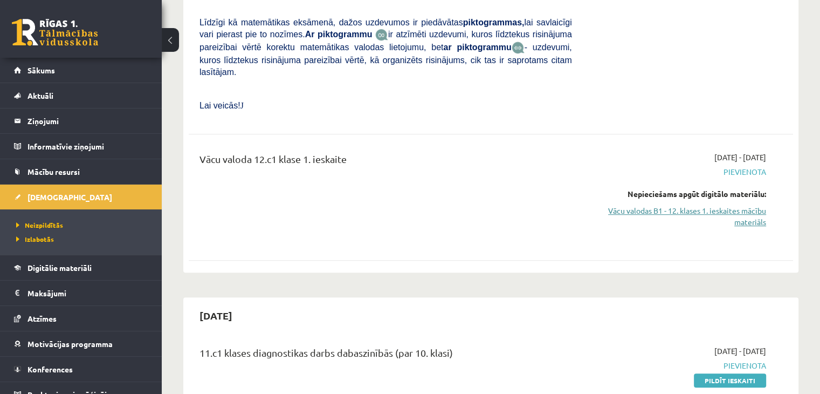
click at [635, 205] on link "Vācu valodas B1 - 12. klases 1. ieskaites mācību materiāls" at bounding box center [677, 216] width 178 height 23
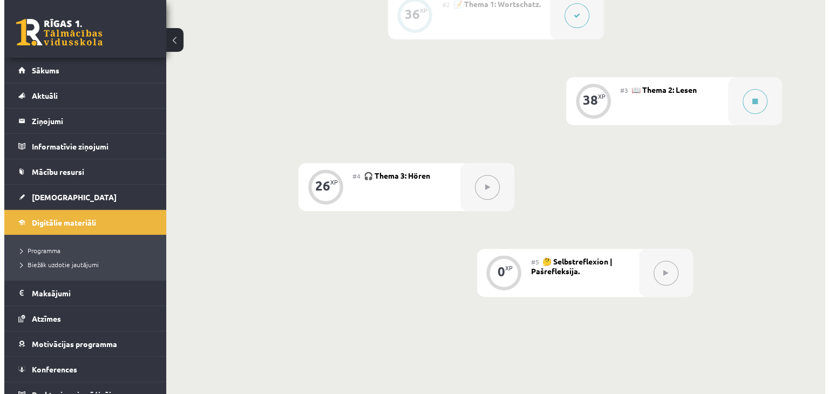
scroll to position [386, 0]
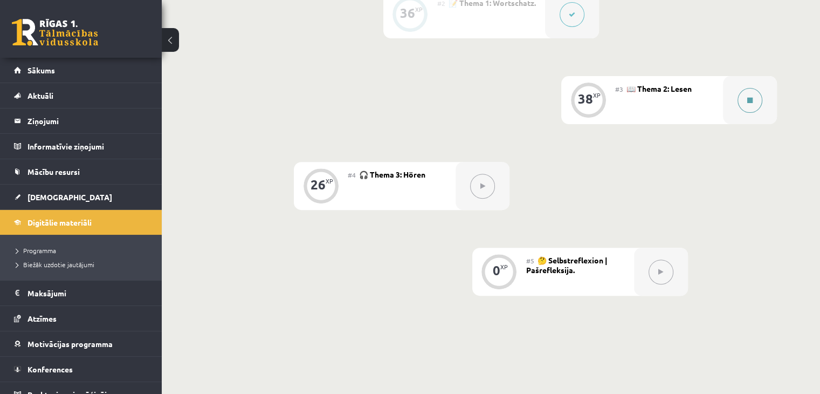
click at [737, 112] on div at bounding box center [750, 100] width 54 height 48
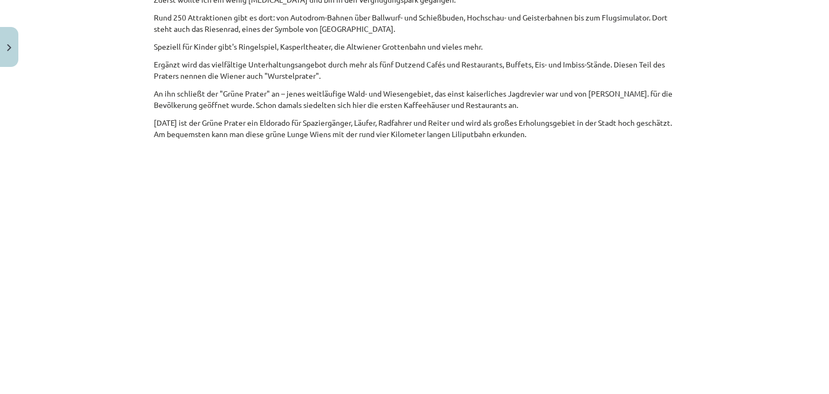
scroll to position [295, 0]
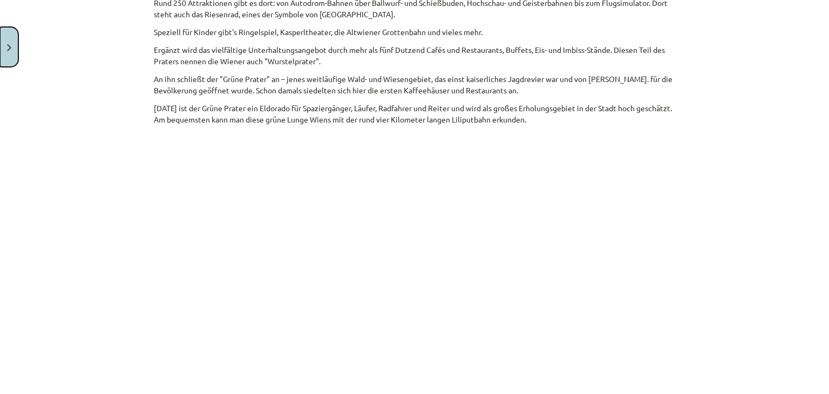
click at [0, 42] on button "Close" at bounding box center [9, 47] width 18 height 40
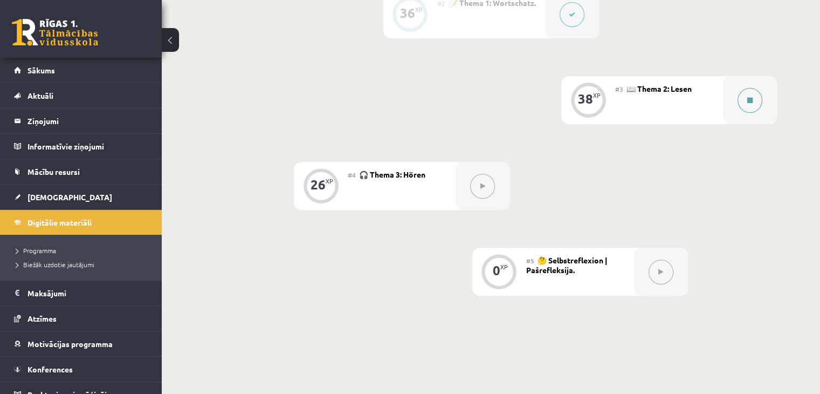
click at [741, 121] on div at bounding box center [750, 100] width 54 height 48
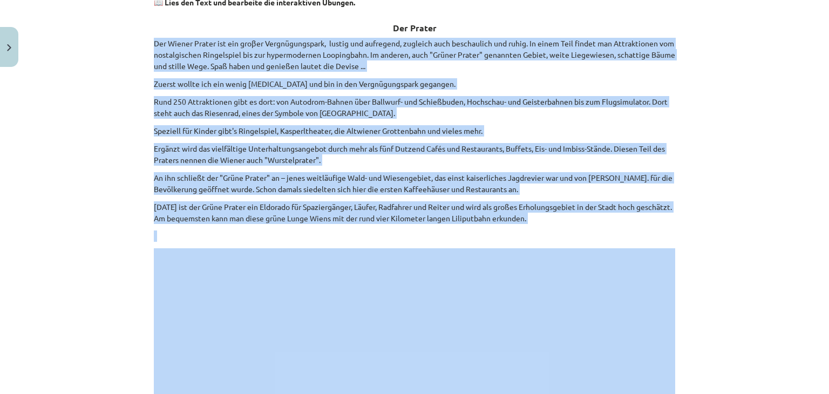
scroll to position [270, 0]
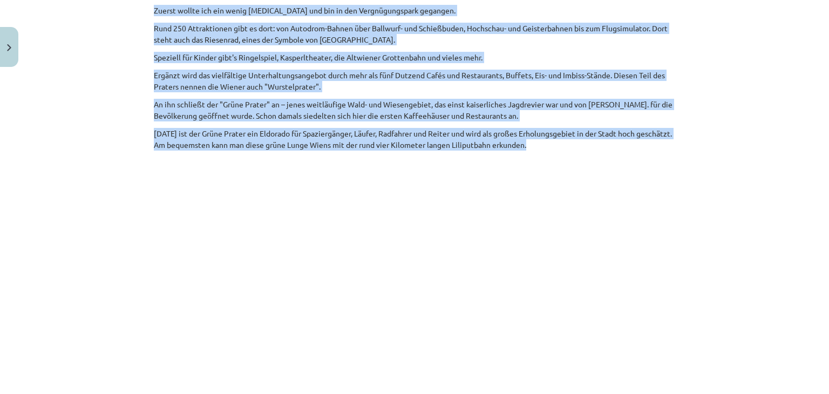
drag, startPoint x: 108, startPoint y: 71, endPoint x: 685, endPoint y: 145, distance: 581.4
click at [685, 145] on div "Mācību tēma: Vācu valodas b1 - 12. klases 1. ieskaites mācību materiāls #3 📖 Th…" at bounding box center [414, 197] width 829 height 394
click at [686, 145] on div "Mācību tēma: Vācu valodas b1 - 12. klases 1. ieskaites mācību materiāls #3 📖 Th…" at bounding box center [414, 197] width 829 height 394
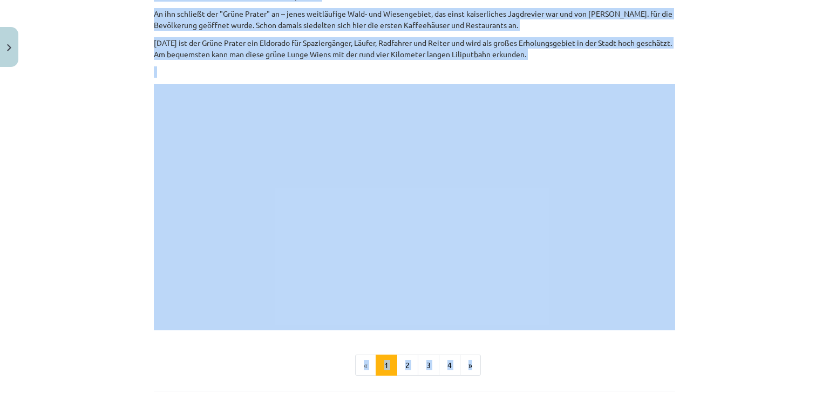
scroll to position [466, 0]
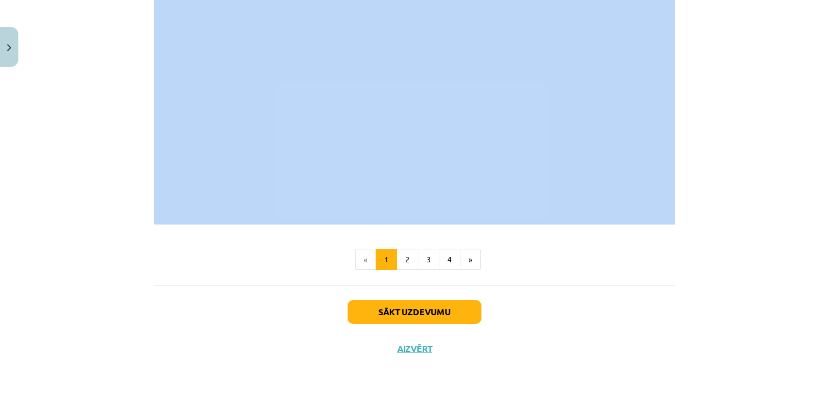
drag, startPoint x: 190, startPoint y: 70, endPoint x: 593, endPoint y: 221, distance: 430.3
copy div "Der Prater Der Wiener Prater ist ein groβer Vergnügungspark, lustig und aufrege…"
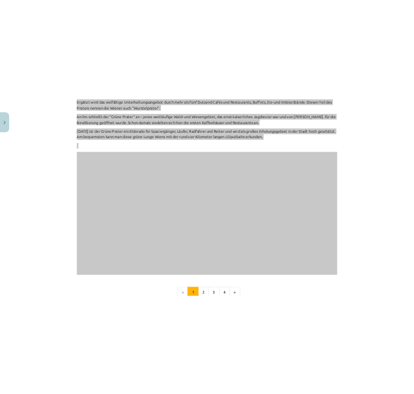
scroll to position [250, 0]
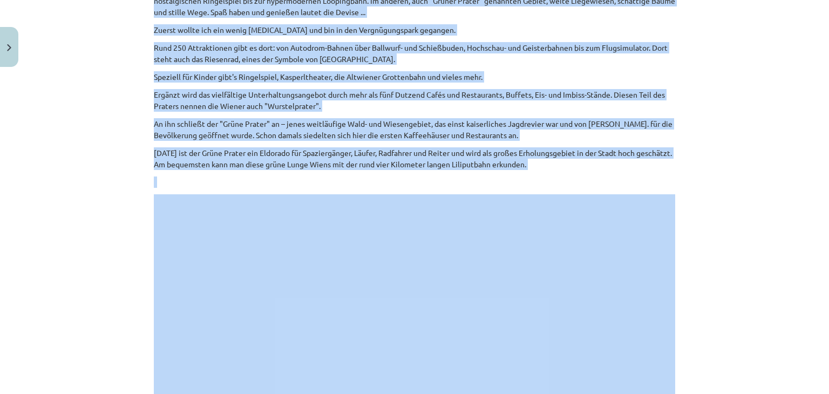
drag, startPoint x: 0, startPoint y: 255, endPoint x: 6, endPoint y: 254, distance: 6.7
click at [0, 255] on div "Mācību tēma: Vācu valodas b1 - 12. klases 1. ieskaites mācību materiāls #3 📖 Th…" at bounding box center [414, 197] width 829 height 394
click at [135, 251] on div "Mācību tēma: Vācu valodas b1 - 12. klases 1. ieskaites mācību materiāls #3 📖 Th…" at bounding box center [414, 197] width 829 height 394
click at [700, 135] on div "Mācību tēma: Vācu valodas b1 - 12. klases 1. ieskaites mācību materiāls #3 📖 Th…" at bounding box center [414, 197] width 829 height 394
click at [647, 165] on p "Heute ist der Grüne Prater ein Eldorado für Spaziergänger, Läufer, Radfahrer un…" at bounding box center [414, 158] width 521 height 23
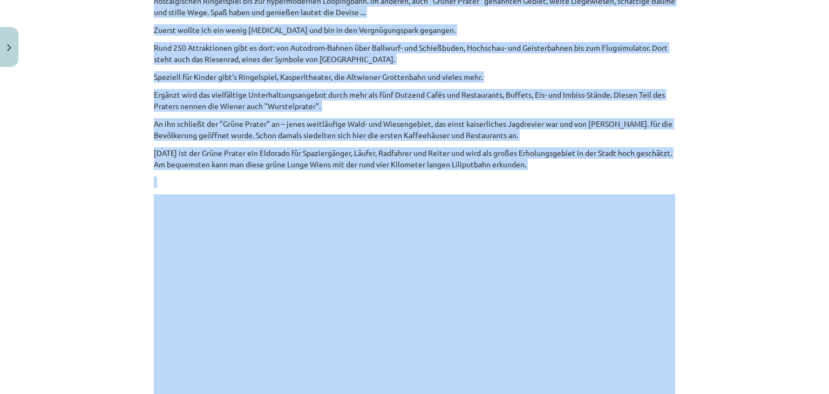
click at [574, 156] on p "Heute ist der Grüne Prater ein Eldorado für Spaziergänger, Läufer, Radfahrer un…" at bounding box center [414, 158] width 521 height 23
drag, startPoint x: 0, startPoint y: 126, endPoint x: 6, endPoint y: 124, distance: 6.7
click at [0, 125] on div "Mācību tēma: Vācu valodas b1 - 12. klases 1. ieskaites mācību materiāls #3 📖 Th…" at bounding box center [414, 197] width 829 height 394
click at [85, 133] on div "Mācību tēma: Vācu valodas b1 - 12. klases 1. ieskaites mācību materiāls #3 📖 Th…" at bounding box center [414, 197] width 829 height 394
click at [85, 132] on div "Mācību tēma: Vācu valodas b1 - 12. klases 1. ieskaites mācību materiāls #3 📖 Th…" at bounding box center [414, 197] width 829 height 394
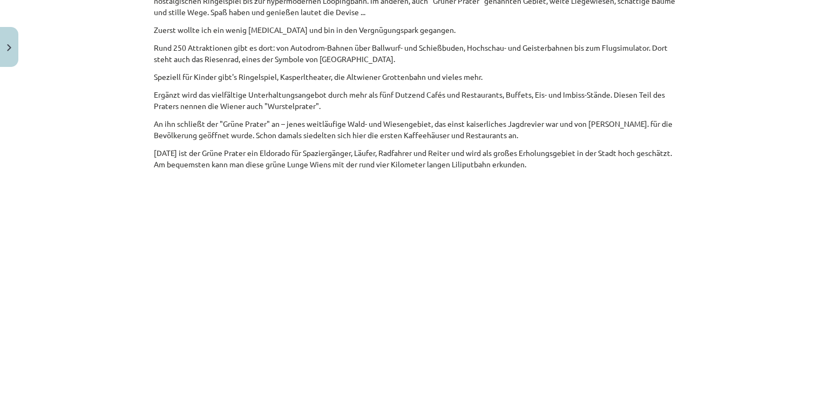
drag, startPoint x: 108, startPoint y: 210, endPoint x: 158, endPoint y: 210, distance: 49.1
click at [108, 209] on div "Mācību tēma: Vācu valodas b1 - 12. klases 1. ieskaites mācību materiāls #3 📖 Th…" at bounding box center [414, 197] width 829 height 394
click at [687, 236] on div "Mācību tēma: Vācu valodas b1 - 12. klases 1. ieskaites mācību materiāls #3 📖 Th…" at bounding box center [414, 197] width 829 height 394
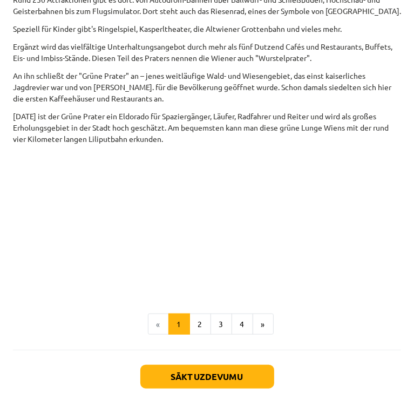
scroll to position [265, 0]
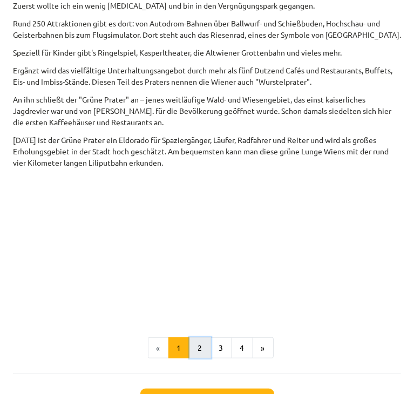
click at [192, 347] on button "2" at bounding box center [200, 348] width 22 height 22
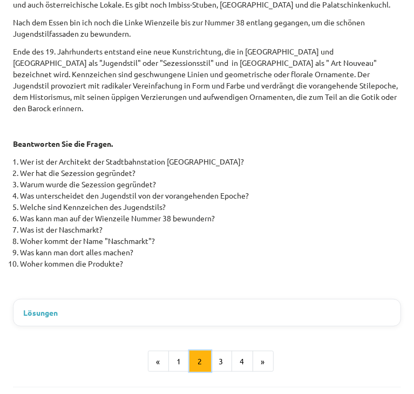
scroll to position [497, 0]
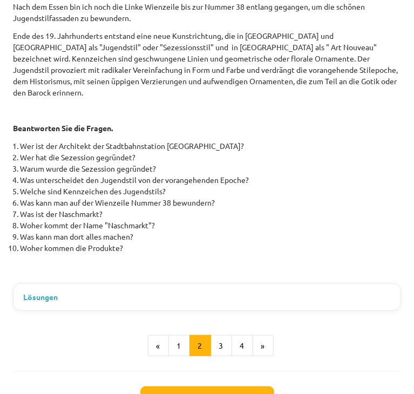
click at [220, 291] on summary "Lösungen" at bounding box center [206, 296] width 367 height 11
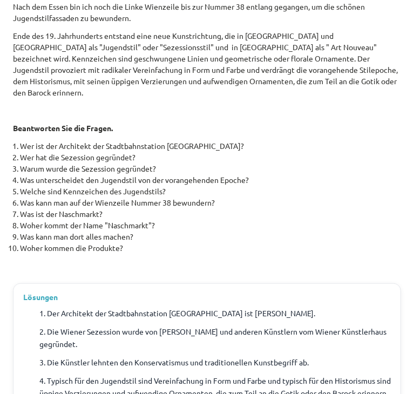
click at [220, 291] on summary "Lösungen" at bounding box center [206, 296] width 367 height 11
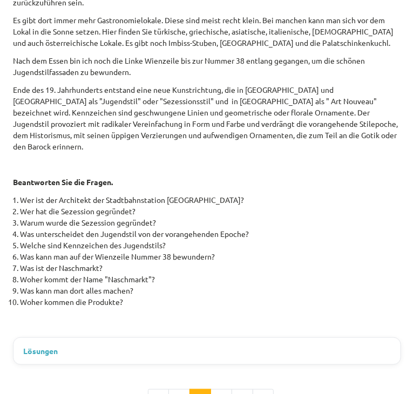
scroll to position [551, 0]
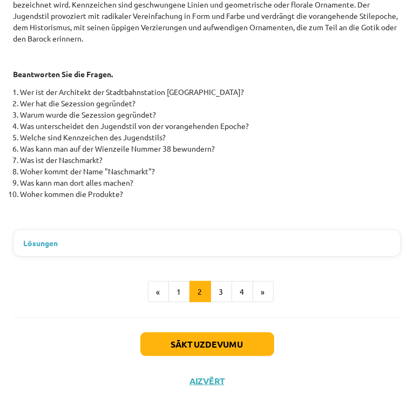
click at [207, 237] on summary "Lösungen" at bounding box center [206, 242] width 367 height 11
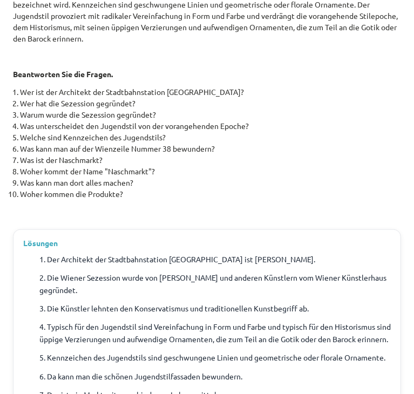
click at [207, 237] on summary "Lösungen" at bounding box center [206, 242] width 367 height 11
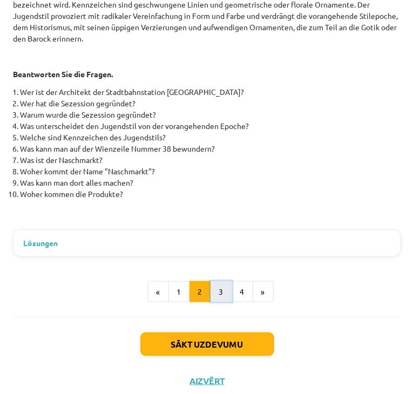
click at [211, 281] on button "3" at bounding box center [221, 292] width 22 height 22
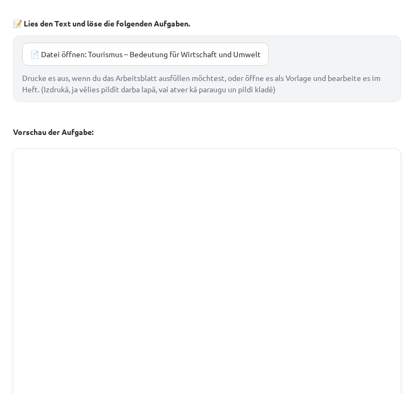
scroll to position [416, 0]
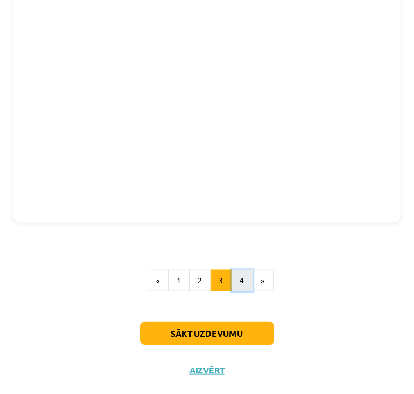
click at [239, 284] on button "4" at bounding box center [242, 281] width 22 height 22
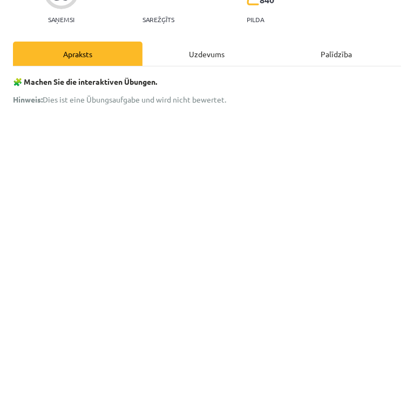
scroll to position [0, 0]
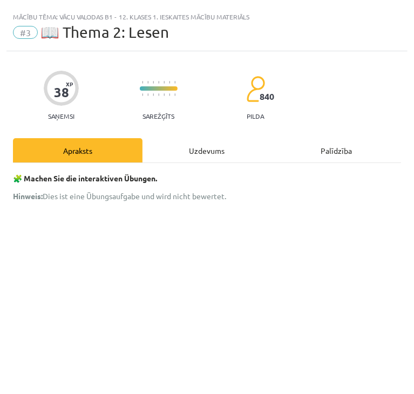
click at [214, 152] on div "Uzdevums" at bounding box center [206, 150] width 129 height 24
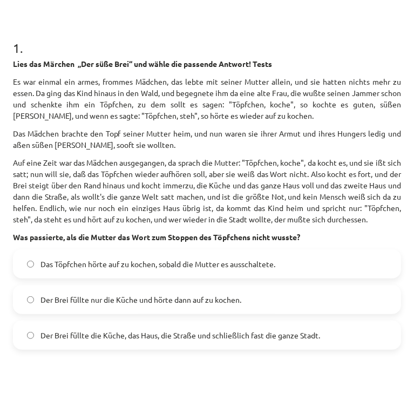
scroll to position [173, 0]
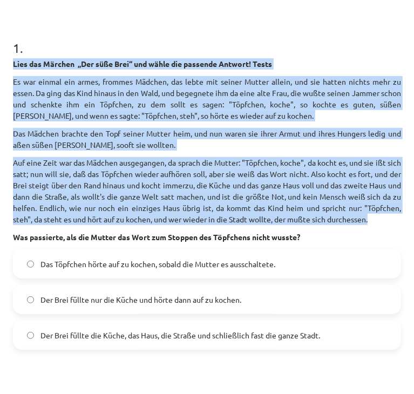
drag, startPoint x: 10, startPoint y: 59, endPoint x: 241, endPoint y: 225, distance: 284.9
click at [241, 225] on p "Auf eine Zeit war das Mädchen ausgegangen, da sprach die Mutter: "Töpfchen, koc…" at bounding box center [207, 191] width 388 height 68
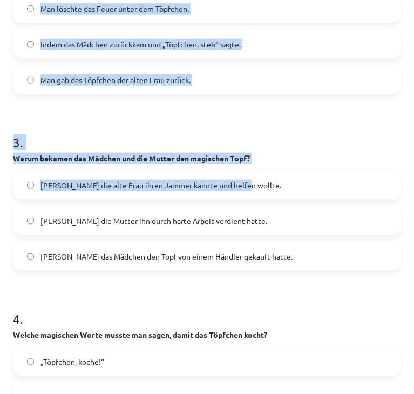
drag, startPoint x: 10, startPoint y: 58, endPoint x: 371, endPoint y: 180, distance: 381.2
click at [371, 180] on div "38 XP Saņemsi Sarežģīts 840 pilda Apraksts Uzdevums Palīdzība 1 . Lies das Märc…" at bounding box center [206, 367] width 401 height 1840
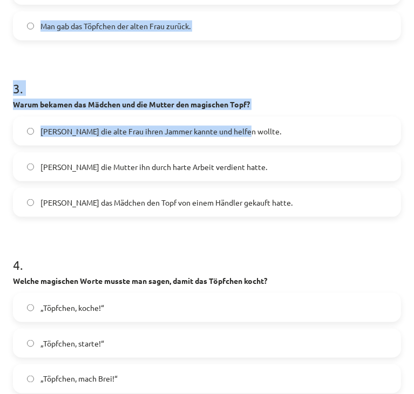
click at [337, 88] on h1 "3 ." at bounding box center [207, 78] width 388 height 33
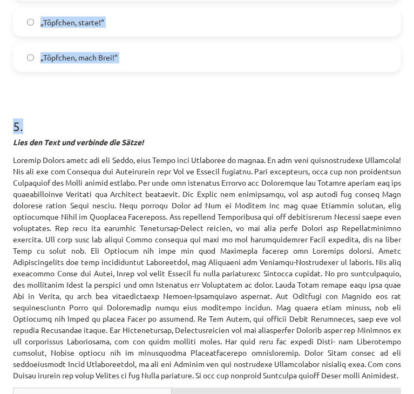
scroll to position [917, 0]
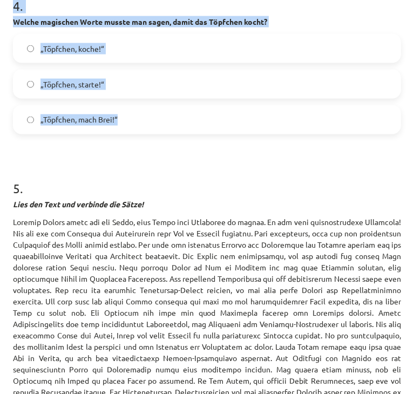
drag, startPoint x: 11, startPoint y: 73, endPoint x: 244, endPoint y: 117, distance: 237.2
click at [244, 117] on div "38 XP Saņemsi Sarežģīts 840 pilda Apraksts Uzdevums Palīdzība 1 . Lies das Märc…" at bounding box center [206, 54] width 401 height 1840
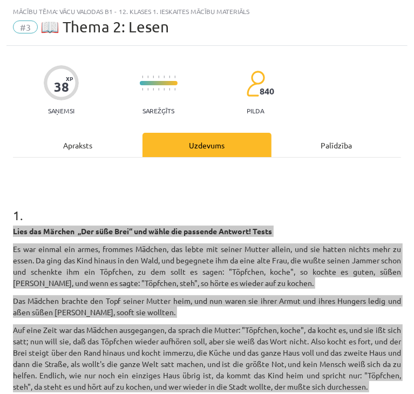
scroll to position [0, 0]
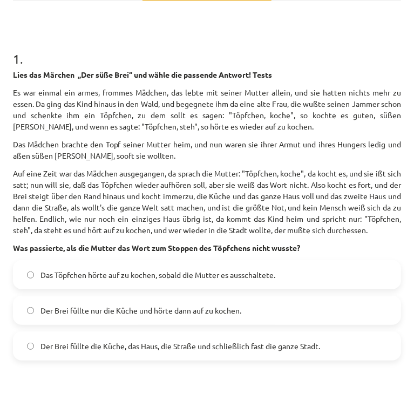
scroll to position [270, 0]
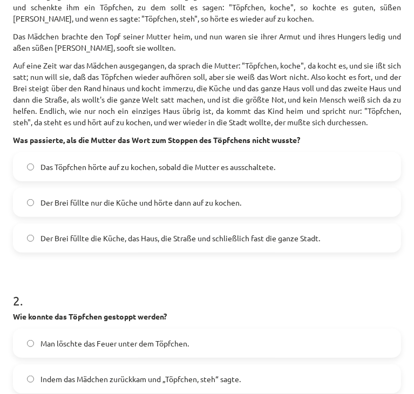
click at [183, 244] on span "Der Brei füllte die Küche, das Haus, die Straße und schließlich fast die ganze …" at bounding box center [179, 237] width 279 height 11
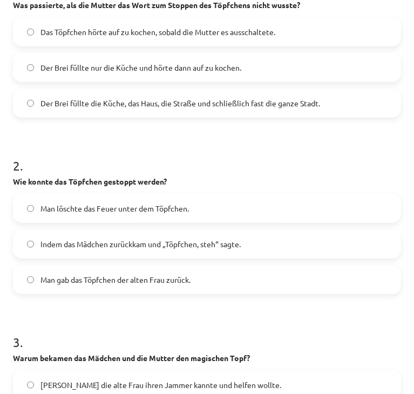
scroll to position [432, 0]
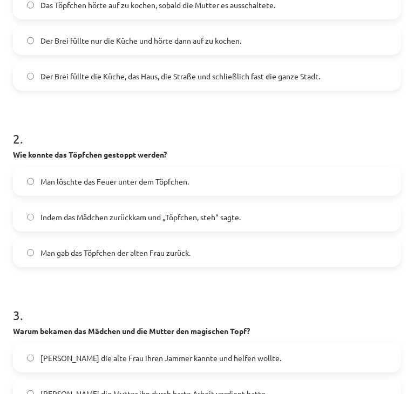
click at [168, 244] on div "Man löschte das Feuer unter dem Töpfchen. Indem das Mädchen zurückkam und „Töpf…" at bounding box center [207, 217] width 388 height 100
click at [170, 223] on span "Indem das Mädchen zurückkam und „Töpfchen, steh“ sagte." at bounding box center [140, 216] width 200 height 11
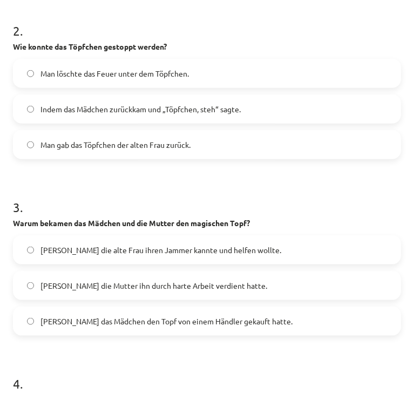
scroll to position [593, 0]
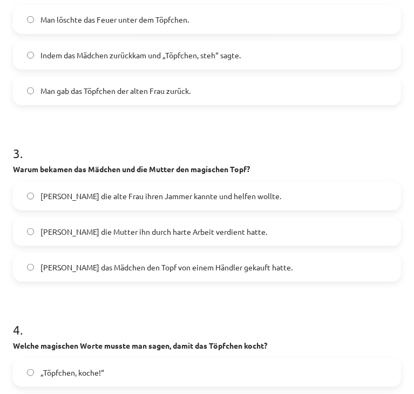
click at [132, 202] on span "Weil die alte Frau ihren Jammer kannte und helfen wollte." at bounding box center [160, 195] width 241 height 11
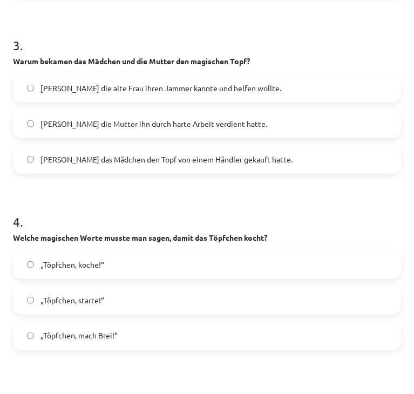
scroll to position [809, 0]
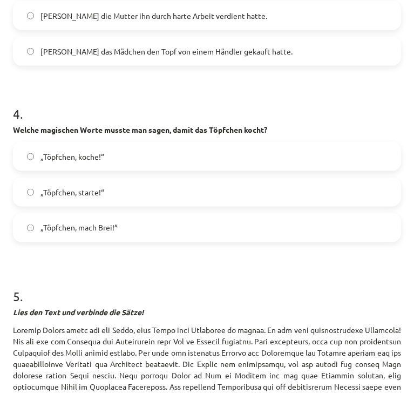
click at [141, 170] on label "„Töpfchen, koche!“" at bounding box center [207, 156] width 386 height 27
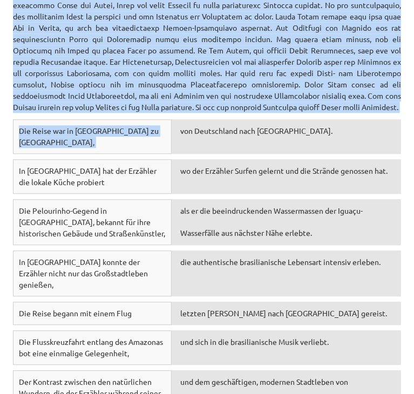
scroll to position [1243, 0]
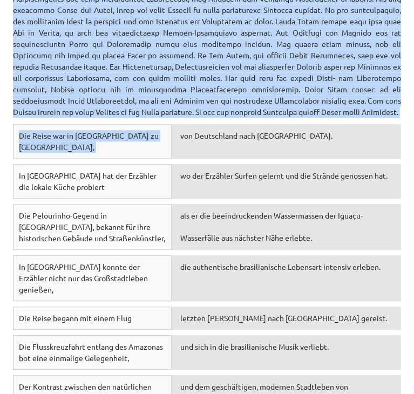
drag, startPoint x: 15, startPoint y: 104, endPoint x: 283, endPoint y: 147, distance: 271.1
click at [278, 118] on p at bounding box center [207, 4] width 388 height 227
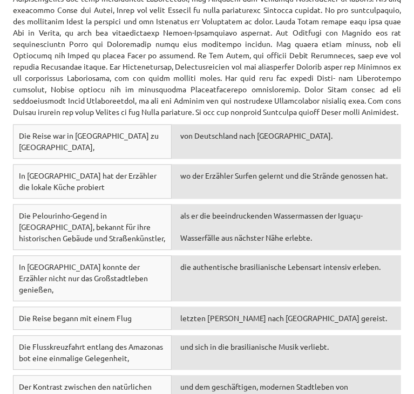
click at [268, 140] on span "von Deutschland nach Rio de Janeiro." at bounding box center [256, 136] width 152 height 10
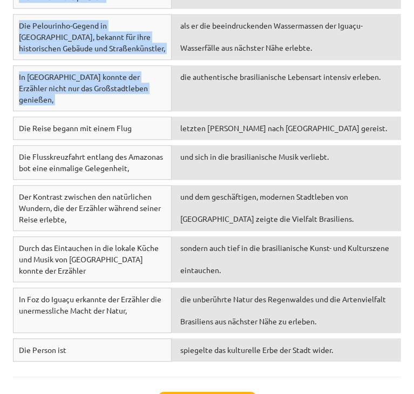
scroll to position [1512, 0]
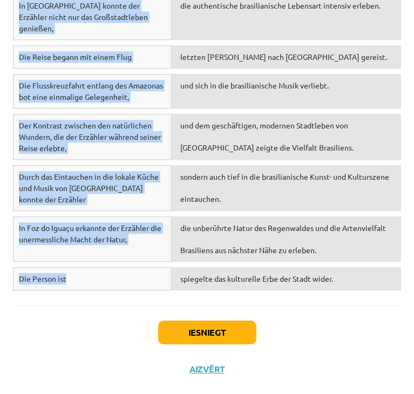
drag, startPoint x: 10, startPoint y: 38, endPoint x: 146, endPoint y: 278, distance: 276.3
copy div "5 . Lies den Text und verbinde die Sätze! Letzten Sommer hatte ich das Glück, e…"
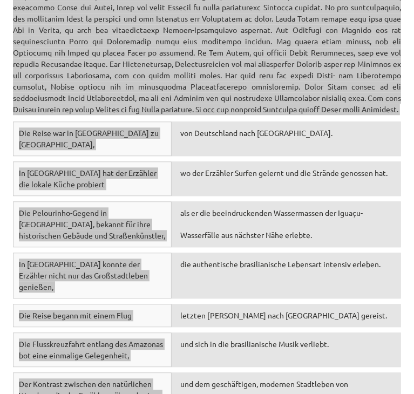
scroll to position [1189, 0]
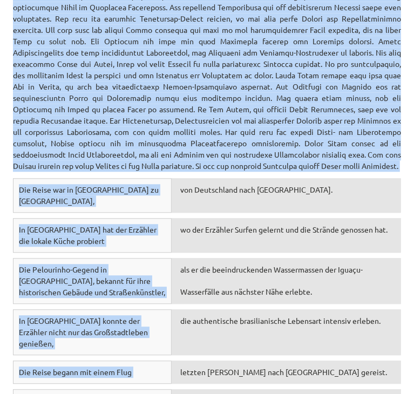
click at [106, 136] on p at bounding box center [207, 58] width 388 height 227
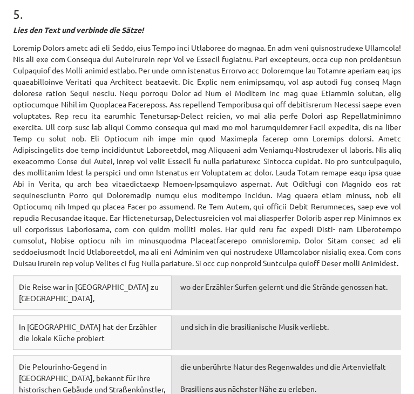
scroll to position [1038, 0]
